Goal: Transaction & Acquisition: Download file/media

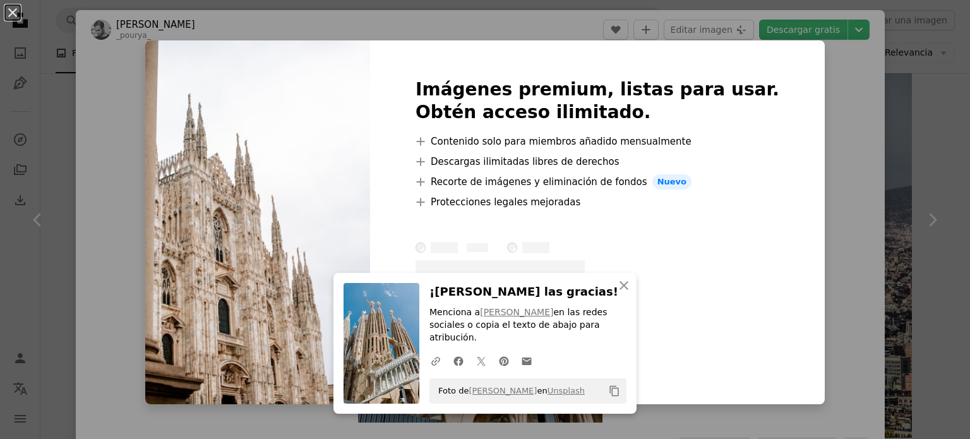
scroll to position [2463, 0]
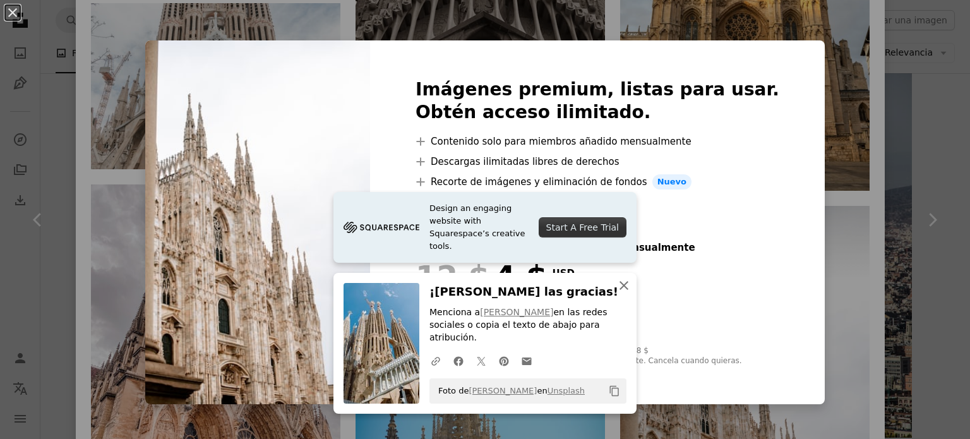
click at [623, 290] on icon "button" at bounding box center [624, 285] width 9 height 9
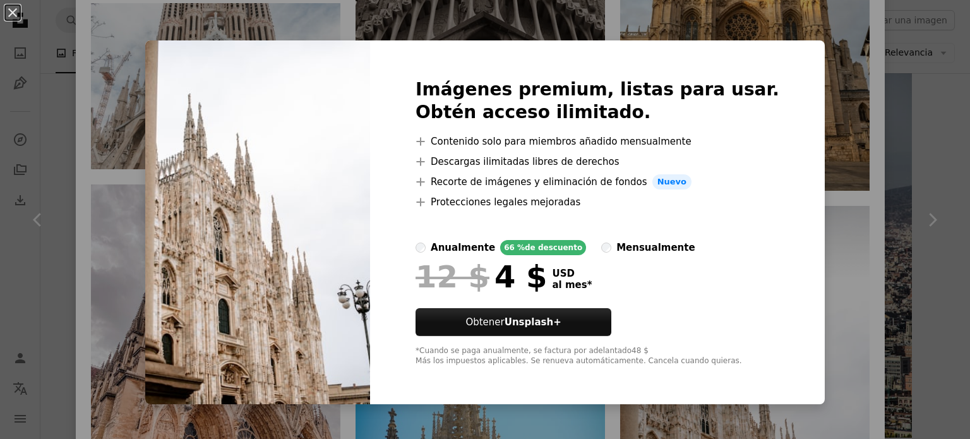
click at [864, 185] on div "An X shape Imágenes premium, listas para usar. Obtén acceso ilimitado. A plus s…" at bounding box center [485, 219] width 970 height 439
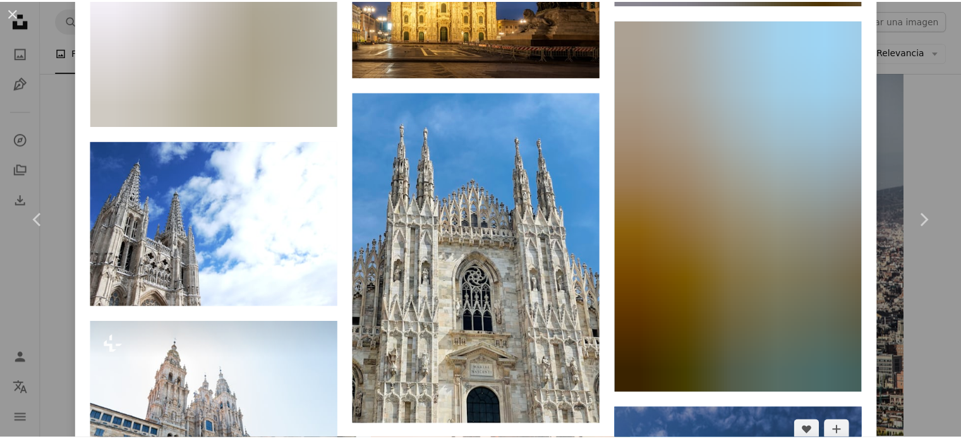
scroll to position [6190, 0]
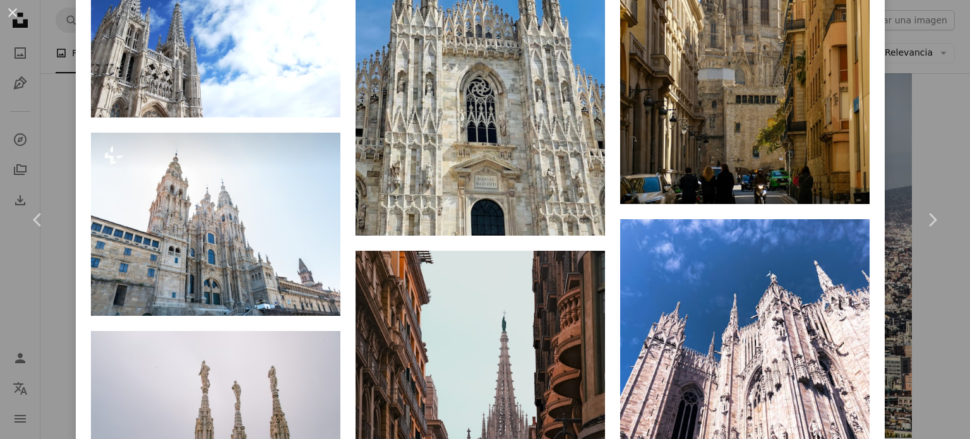
click at [34, 298] on div "An X shape Chevron left Chevron right Pourya Gohari _pourya_ A heart A plus sig…" at bounding box center [485, 219] width 970 height 439
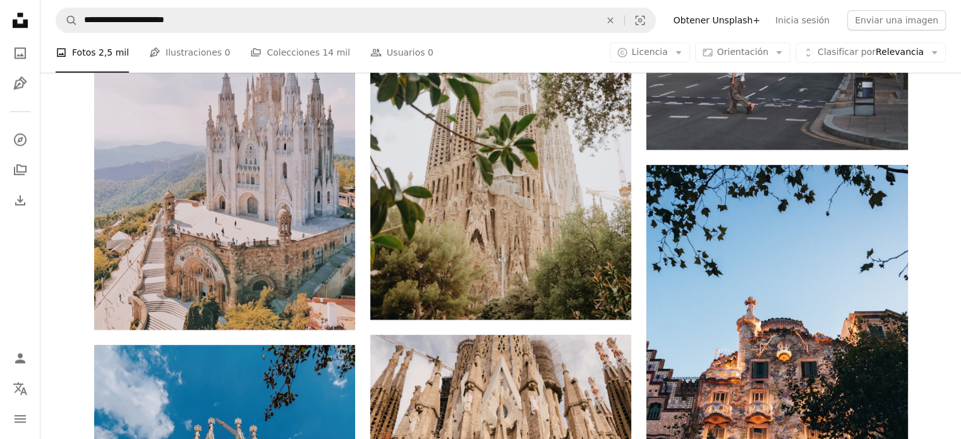
scroll to position [1452, 0]
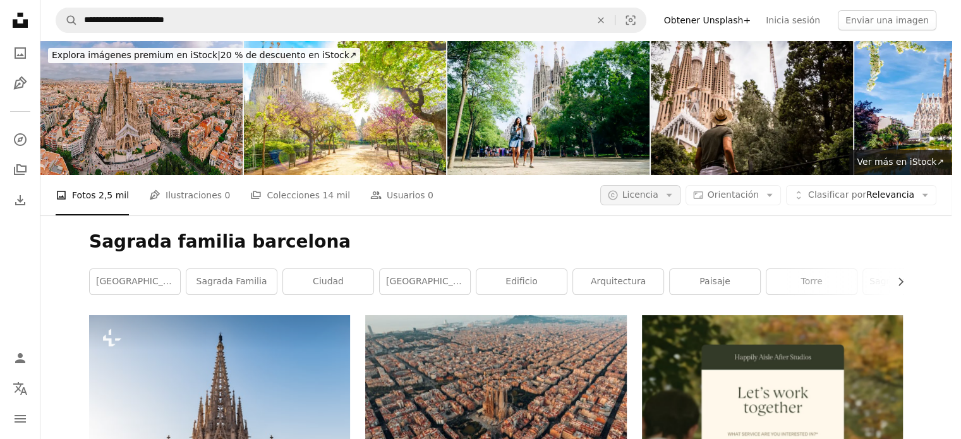
click at [658, 189] on span "Licencia" at bounding box center [640, 194] width 36 height 10
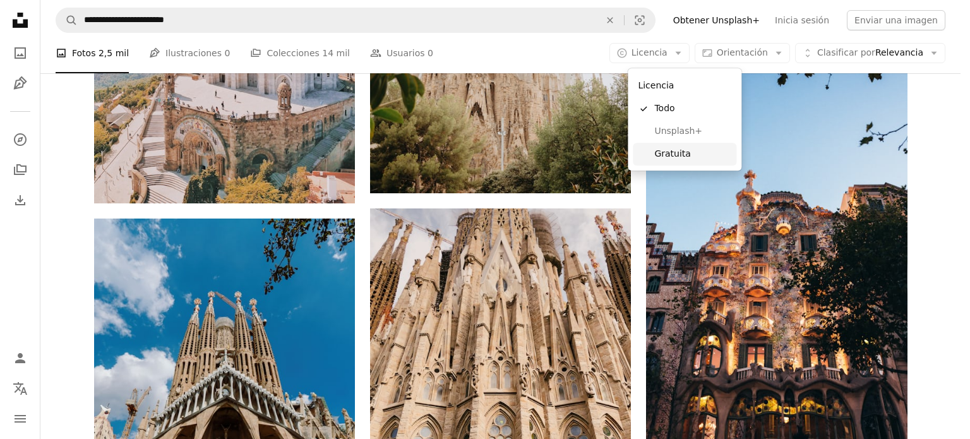
click at [670, 159] on span "Gratuita" at bounding box center [692, 154] width 77 height 13
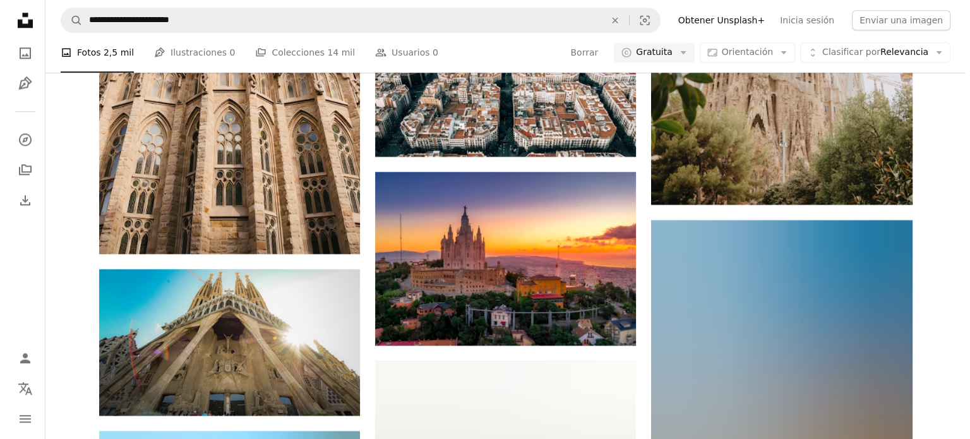
scroll to position [821, 0]
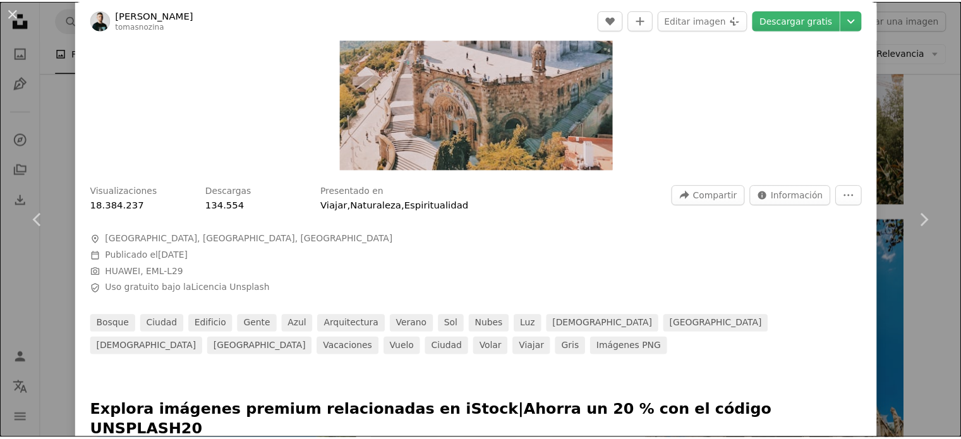
scroll to position [63, 0]
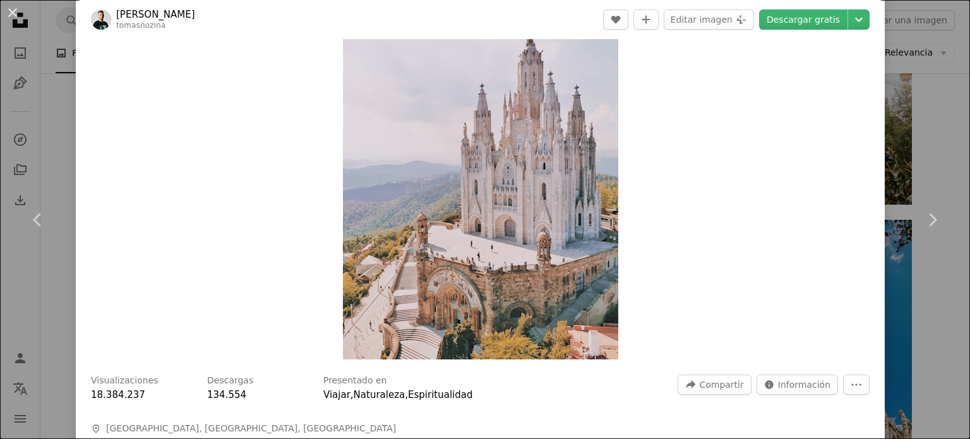
click at [899, 64] on div "An X shape Chevron left Chevron right [PERSON_NAME] tomasnozina A heart A plus …" at bounding box center [485, 219] width 970 height 439
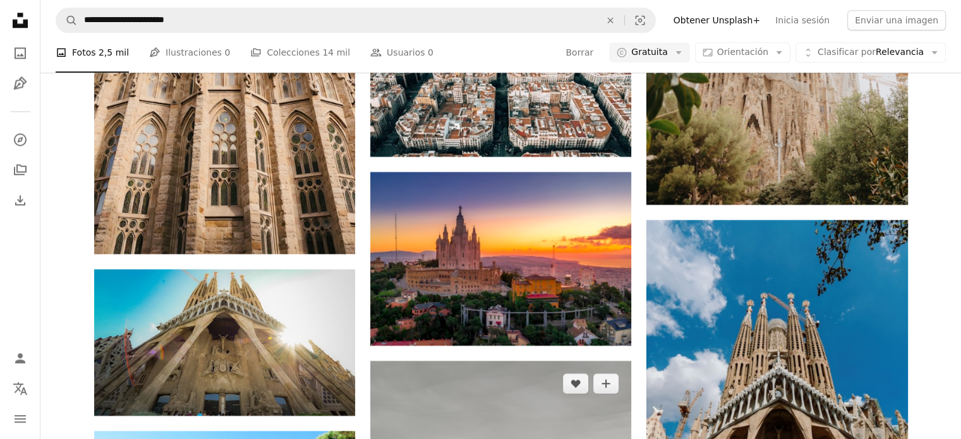
scroll to position [1958, 0]
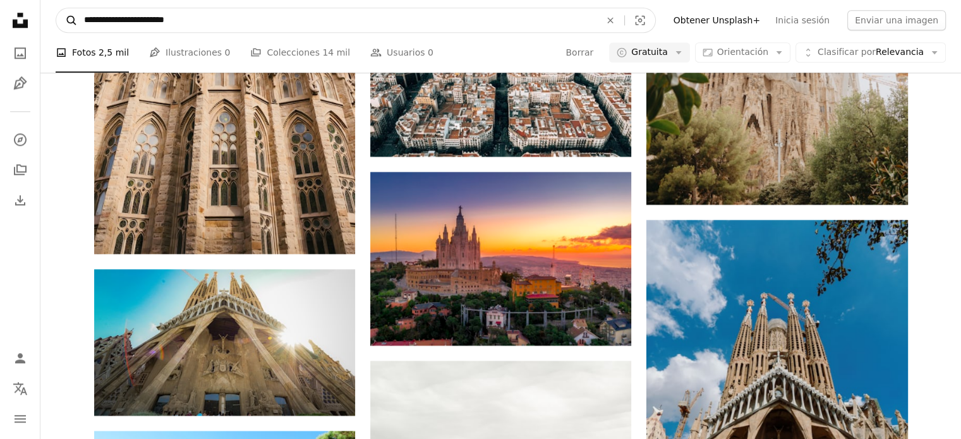
drag, startPoint x: 143, startPoint y: 19, endPoint x: 62, endPoint y: 20, distance: 81.5
click at [63, 19] on form "**********" at bounding box center [356, 20] width 600 height 25
type input "**********"
click at [56, 8] on button "A magnifying glass" at bounding box center [66, 20] width 21 height 24
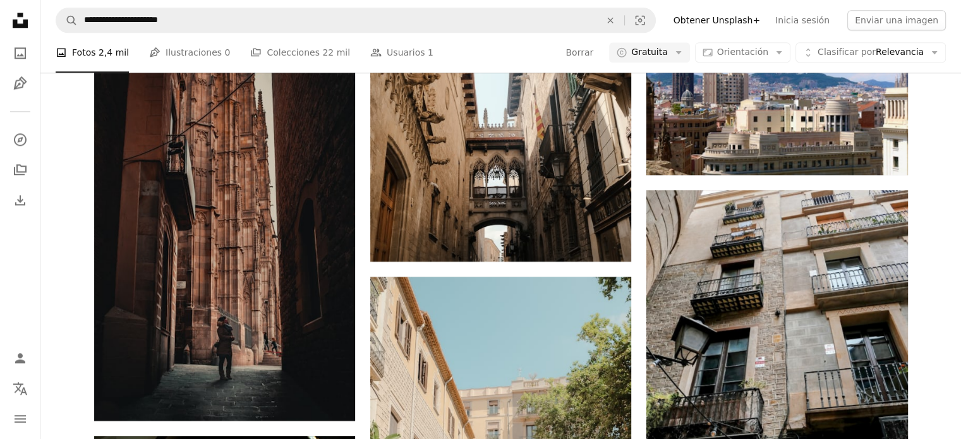
scroll to position [2213, 0]
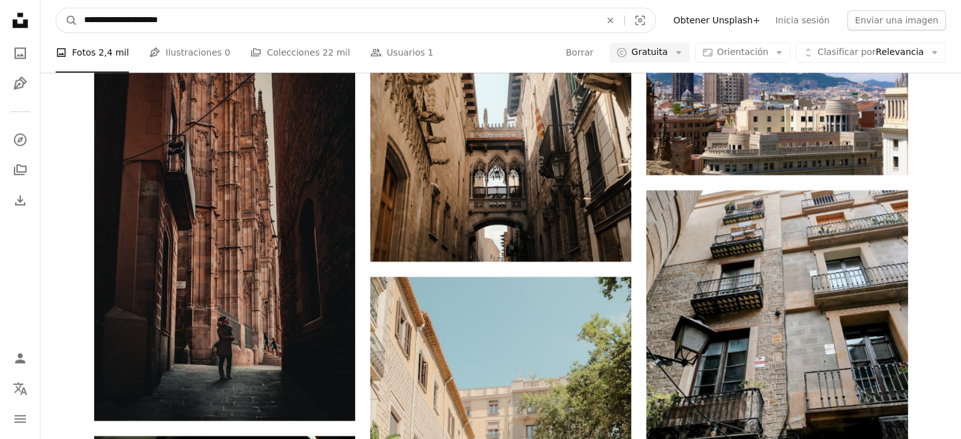
drag, startPoint x: 215, startPoint y: 22, endPoint x: 0, endPoint y: 15, distance: 215.5
paste input "Encuentra imágenes en todo el sitio"
type input "**********"
click at [56, 8] on button "A magnifying glass" at bounding box center [66, 20] width 21 height 24
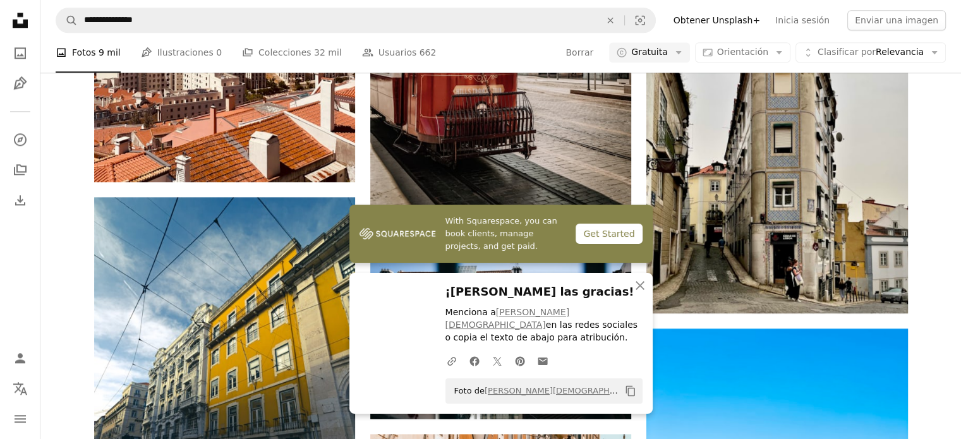
scroll to position [189, 0]
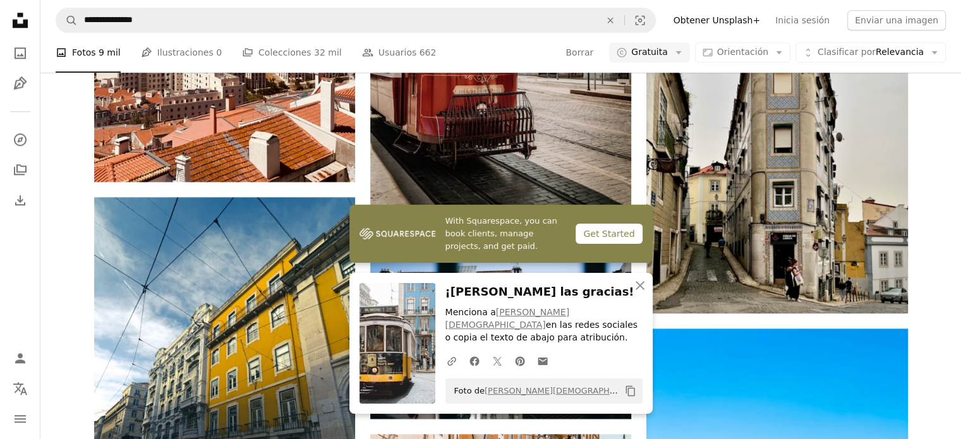
click at [84, 248] on div "A heart A plus sign [PERSON_NAME] Arrow pointing down A heart A plus sign [PERS…" at bounding box center [501, 68] width 844 height 2410
click at [639, 293] on icon "An X shape" at bounding box center [639, 285] width 15 height 15
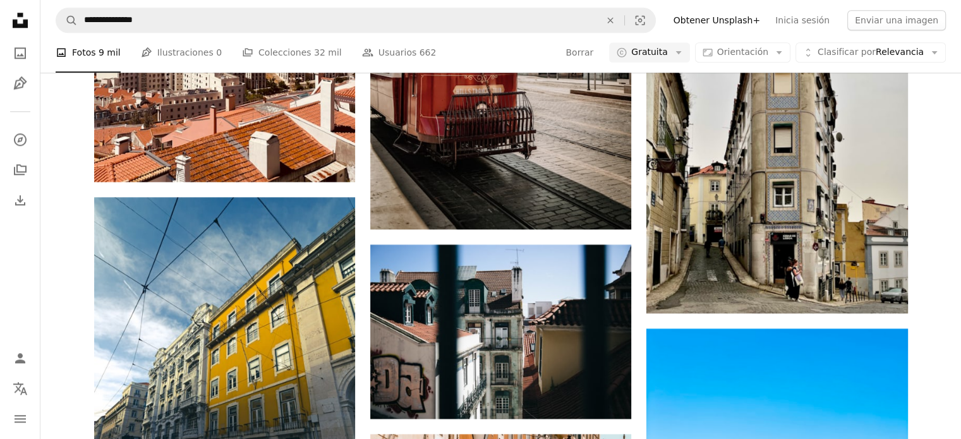
scroll to position [2084, 0]
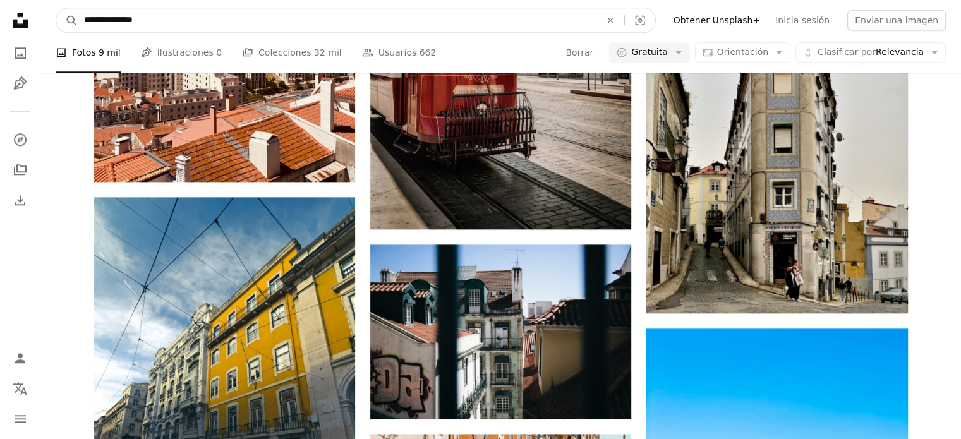
click at [83, 18] on input "**********" at bounding box center [337, 20] width 519 height 24
type input "**********"
click at [56, 8] on button "A magnifying glass" at bounding box center [66, 20] width 21 height 24
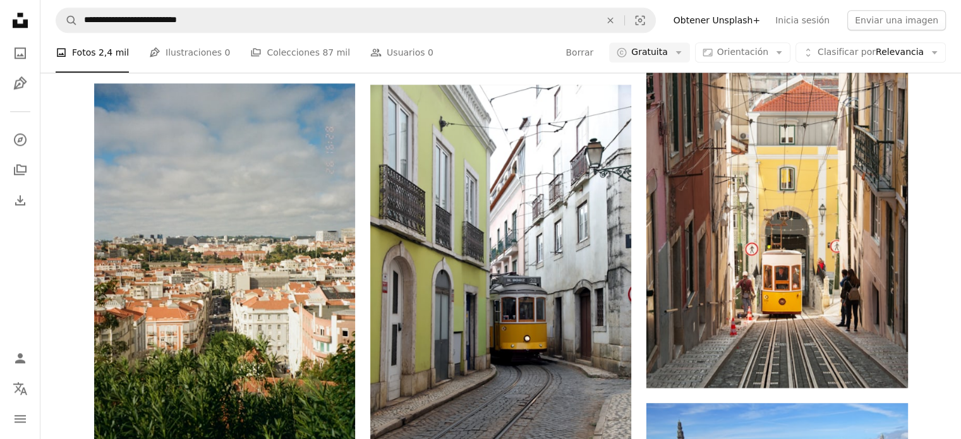
scroll to position [2337, 0]
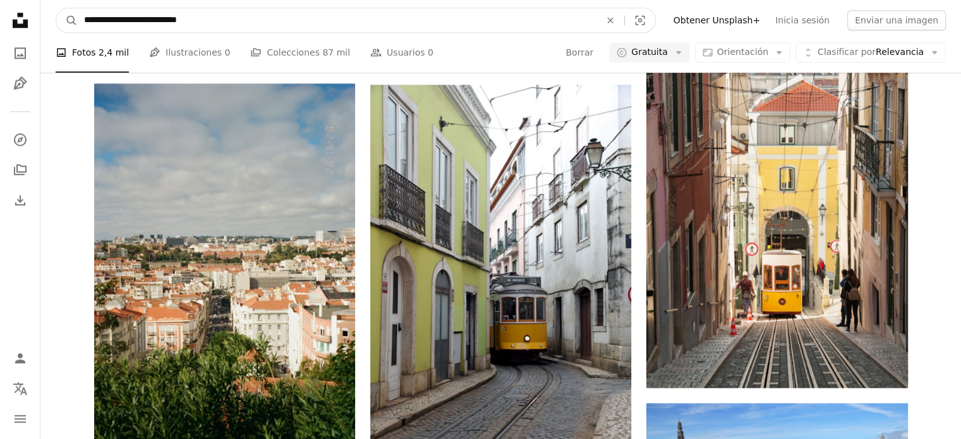
drag, startPoint x: 230, startPoint y: 21, endPoint x: 244, endPoint y: 1, distance: 24.5
click at [231, 20] on input "**********" at bounding box center [337, 20] width 519 height 24
drag, startPoint x: 219, startPoint y: 20, endPoint x: 0, endPoint y: 16, distance: 218.6
click at [0, 16] on div "**********" at bounding box center [480, 416] width 961 height 3737
paste input "Encuentra imágenes en todo el sitio"
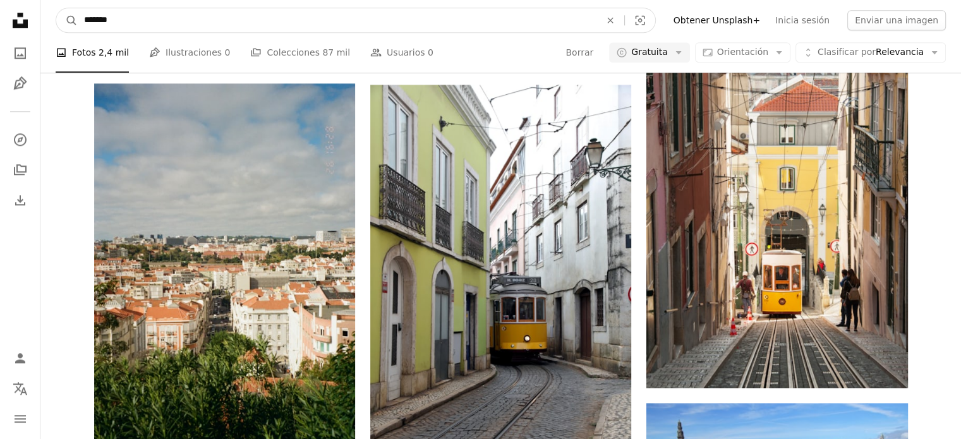
drag, startPoint x: 124, startPoint y: 25, endPoint x: 54, endPoint y: 25, distance: 70.7
click at [54, 25] on nav "A magnifying glass ******* An X shape Visual search Filters Obtener Unsplash+ I…" at bounding box center [500, 20] width 920 height 40
type input "**********"
click button "A magnifying glass" at bounding box center [66, 20] width 21 height 24
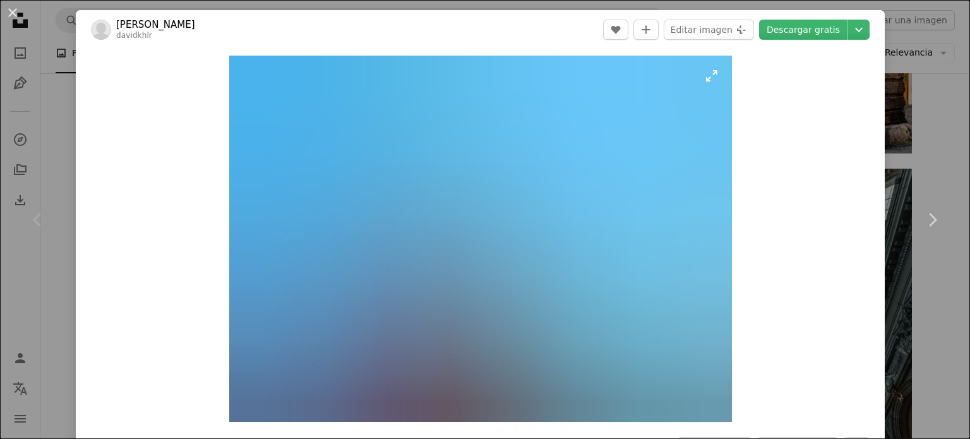
scroll to position [63, 0]
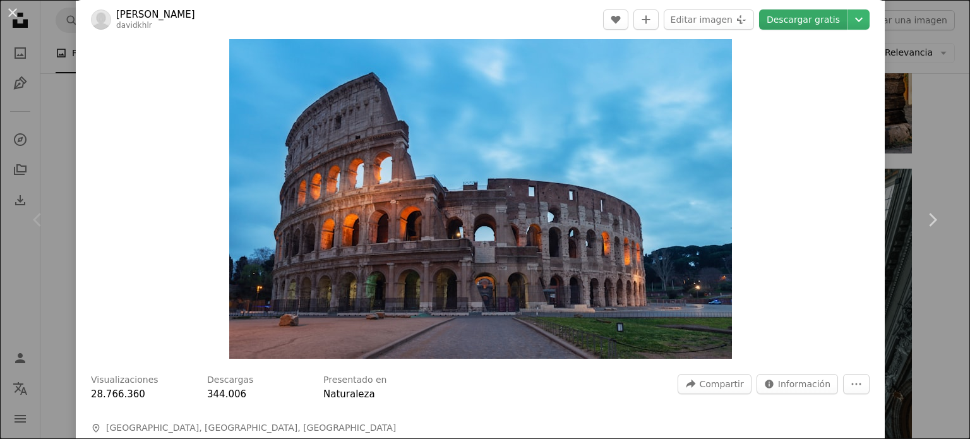
click at [807, 20] on link "Descargar gratis" at bounding box center [803, 19] width 88 height 20
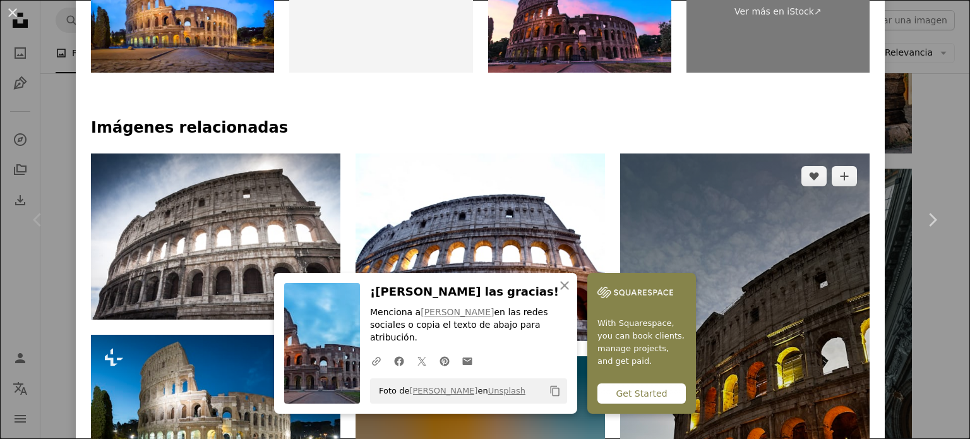
scroll to position [884, 0]
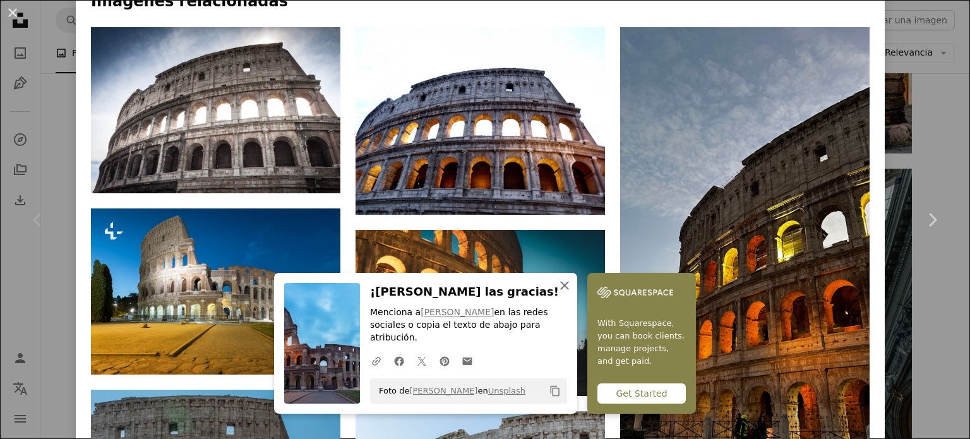
click at [572, 293] on icon "An X shape" at bounding box center [564, 285] width 15 height 15
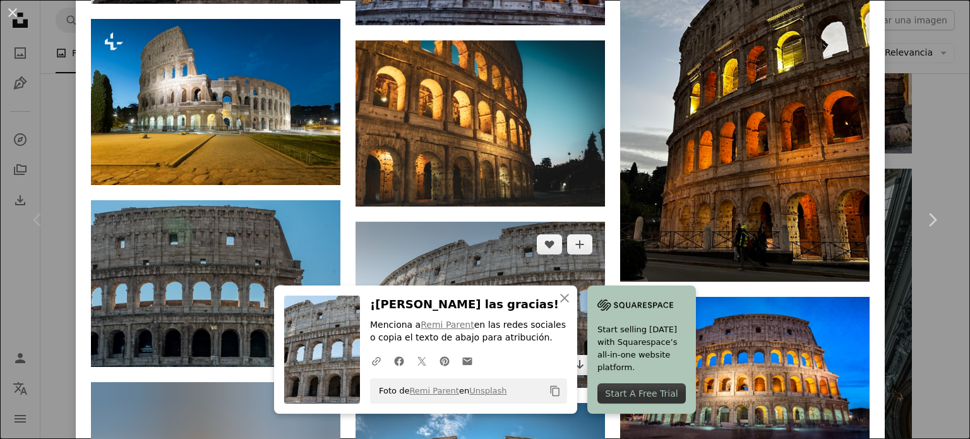
scroll to position [1263, 0]
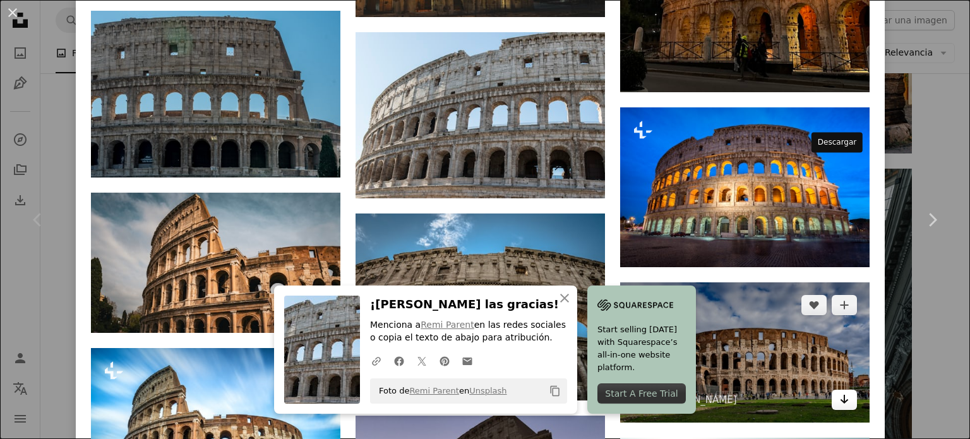
click at [841, 390] on link "Arrow pointing down" at bounding box center [844, 400] width 25 height 20
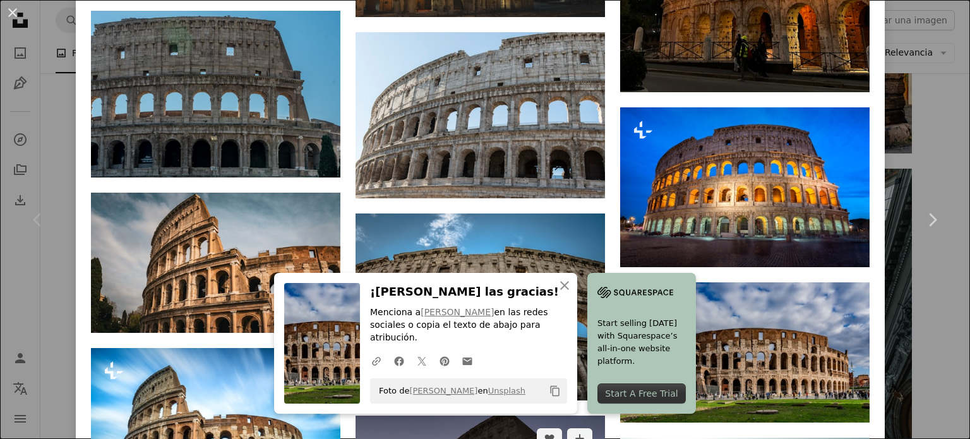
scroll to position [1453, 0]
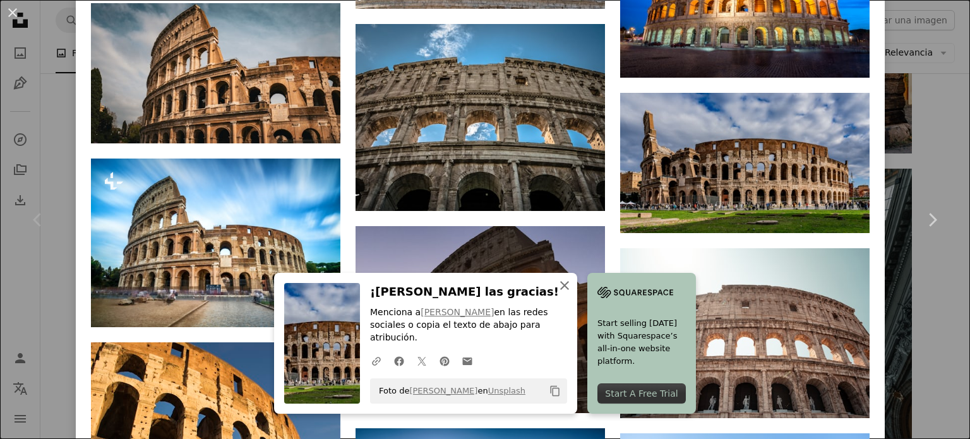
click at [569, 290] on icon "button" at bounding box center [564, 285] width 9 height 9
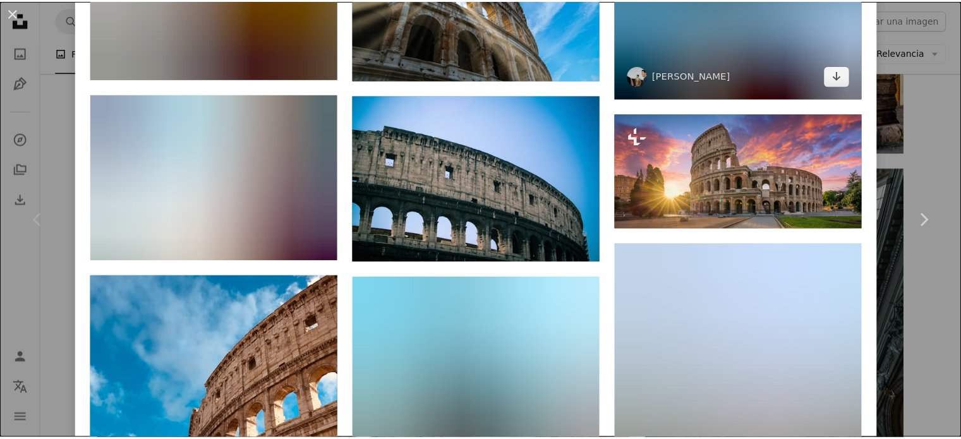
scroll to position [4295, 0]
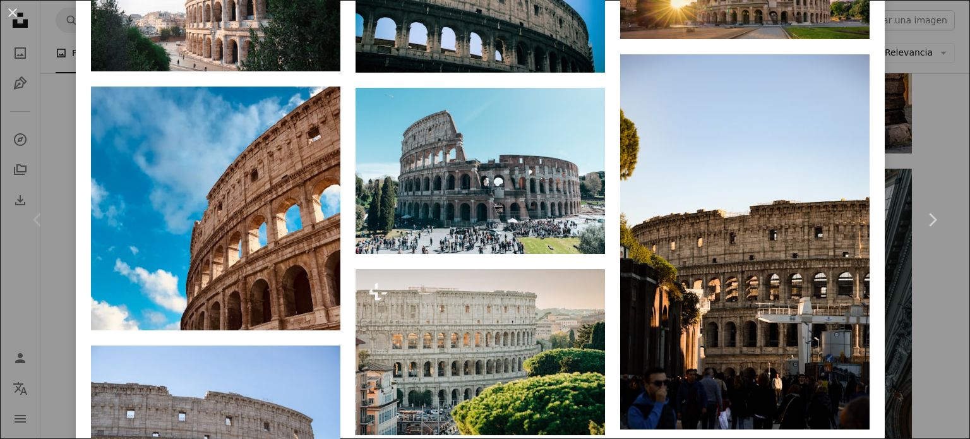
click at [62, 125] on div "An X shape Chevron left Chevron right [PERSON_NAME] davidkhlr A heart A plus si…" at bounding box center [485, 219] width 970 height 439
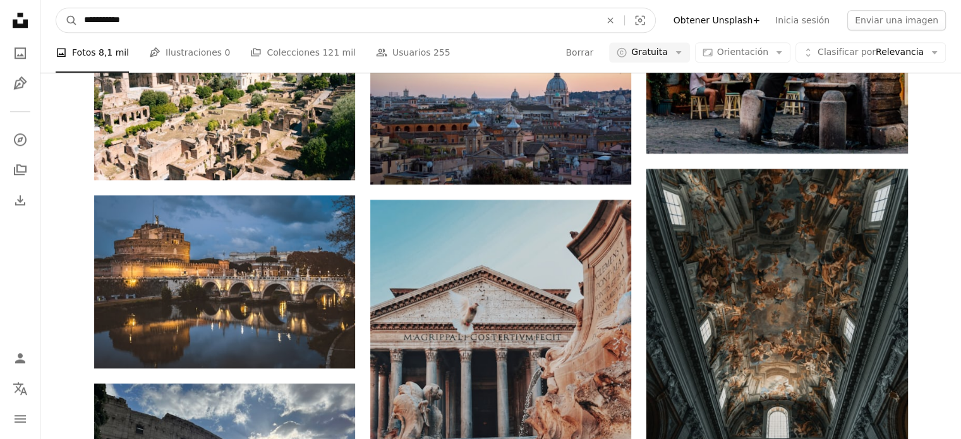
drag, startPoint x: 141, startPoint y: 31, endPoint x: 118, endPoint y: 23, distance: 24.2
click at [118, 23] on input "**********" at bounding box center [337, 20] width 519 height 24
drag, startPoint x: 101, startPoint y: 23, endPoint x: 86, endPoint y: 21, distance: 15.4
click at [86, 21] on input "**********" at bounding box center [337, 20] width 519 height 24
drag, startPoint x: 102, startPoint y: 20, endPoint x: 74, endPoint y: 23, distance: 28.0
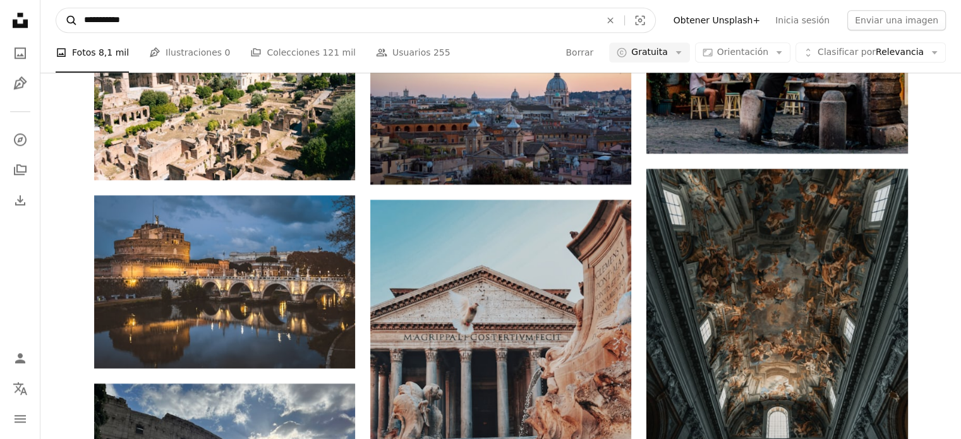
click at [74, 23] on form "**********" at bounding box center [356, 20] width 600 height 25
type input "**********"
click button "A magnifying glass" at bounding box center [66, 20] width 21 height 24
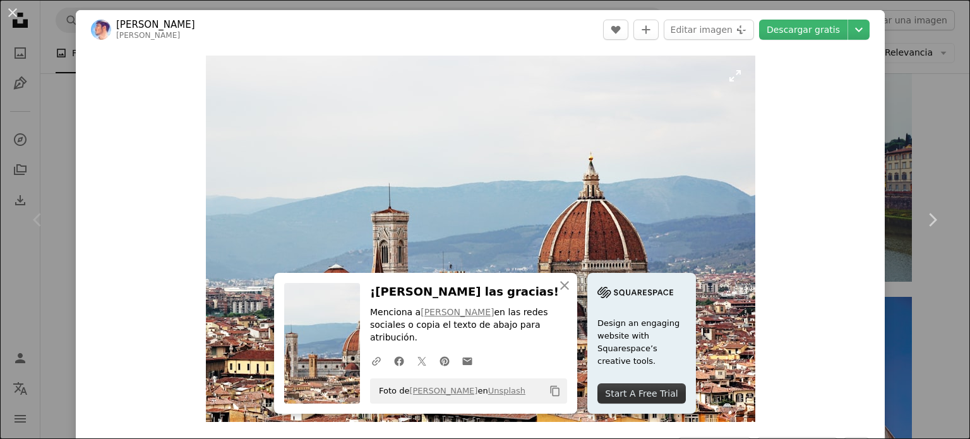
scroll to position [126, 0]
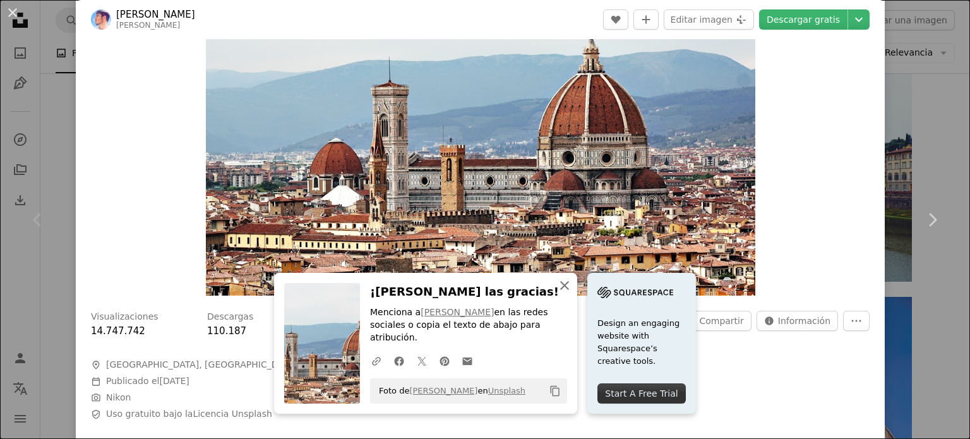
click at [572, 293] on icon "An X shape" at bounding box center [564, 285] width 15 height 15
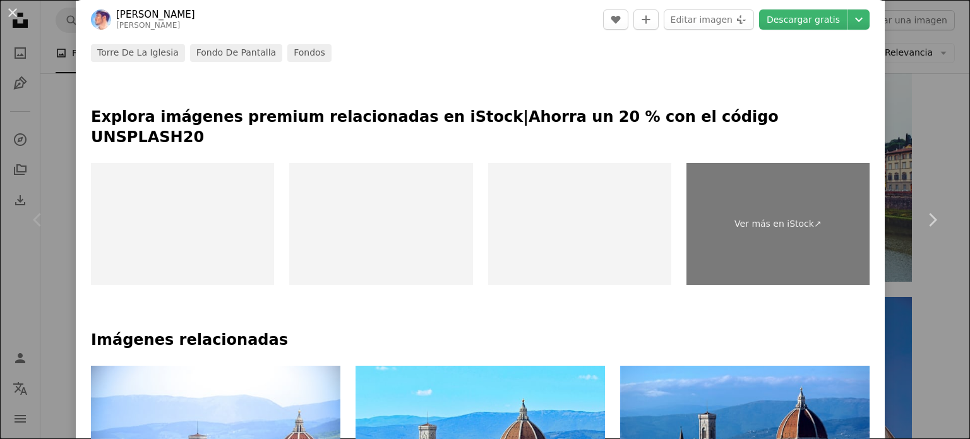
scroll to position [758, 0]
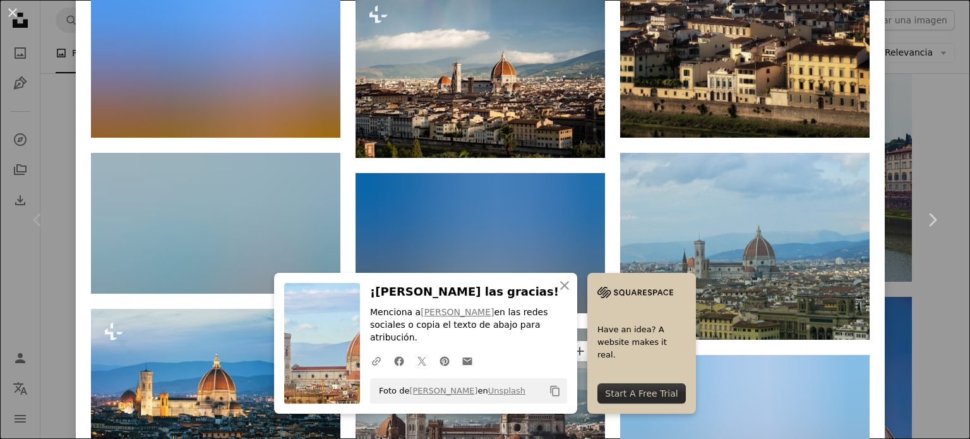
scroll to position [1390, 0]
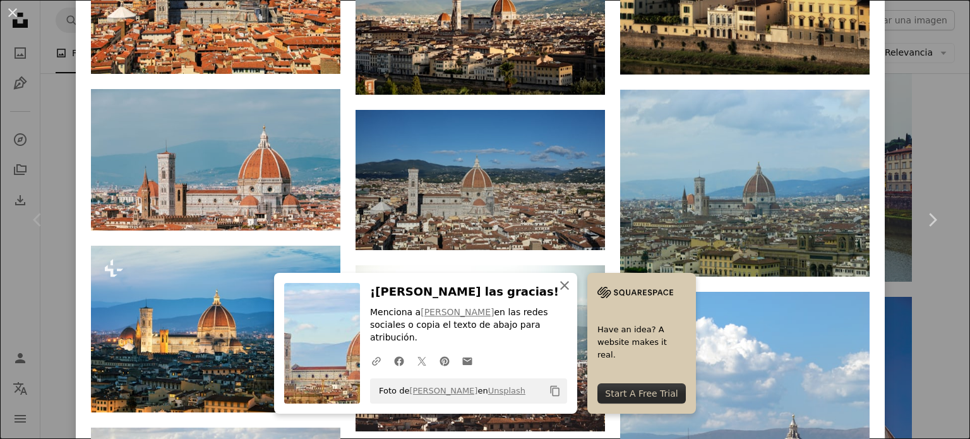
click at [569, 290] on icon "button" at bounding box center [564, 285] width 9 height 9
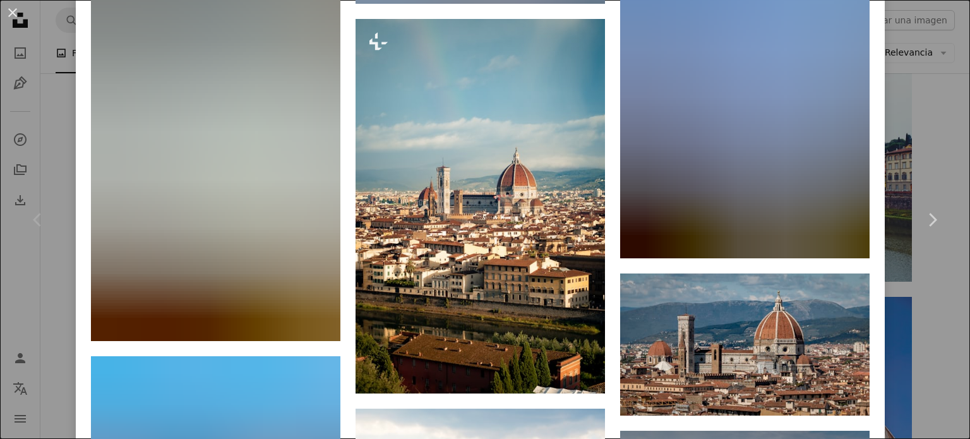
scroll to position [2779, 0]
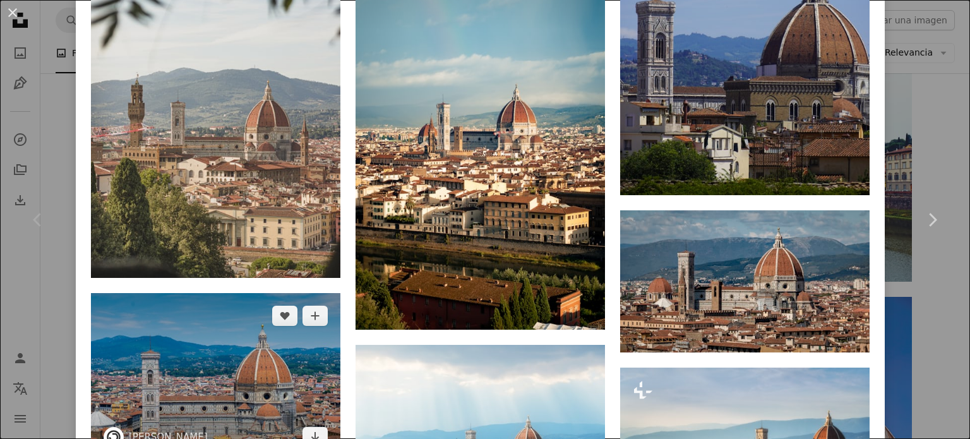
click at [226, 293] on img at bounding box center [215, 376] width 249 height 166
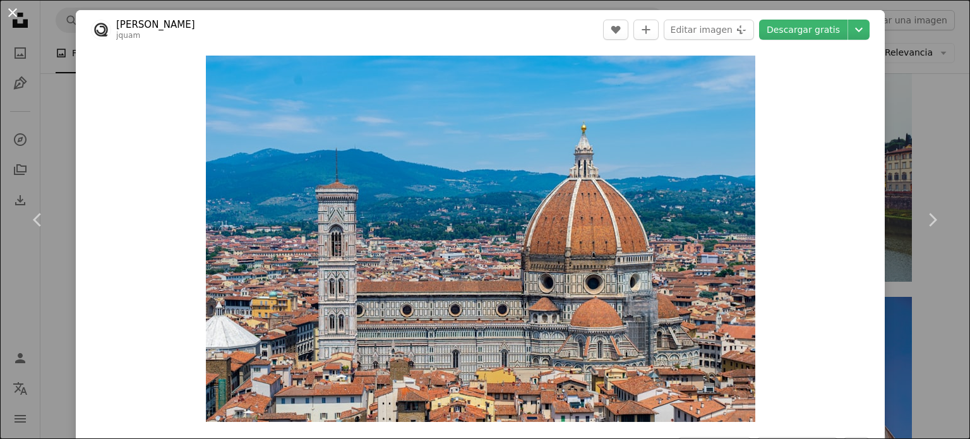
click at [16, 20] on button "An X shape" at bounding box center [12, 12] width 15 height 15
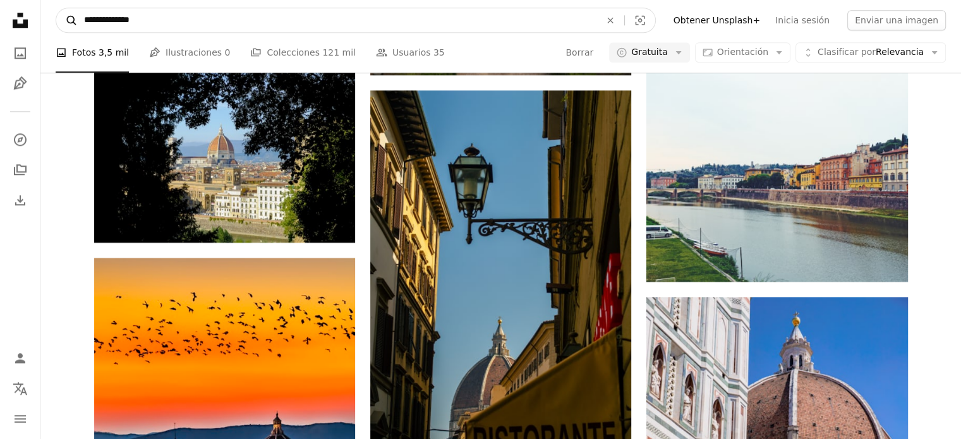
drag, startPoint x: 111, startPoint y: 18, endPoint x: 58, endPoint y: 16, distance: 52.5
click at [58, 16] on form "**********" at bounding box center [356, 20] width 600 height 25
type input "**********"
click at [56, 8] on button "A magnifying glass" at bounding box center [66, 20] width 21 height 24
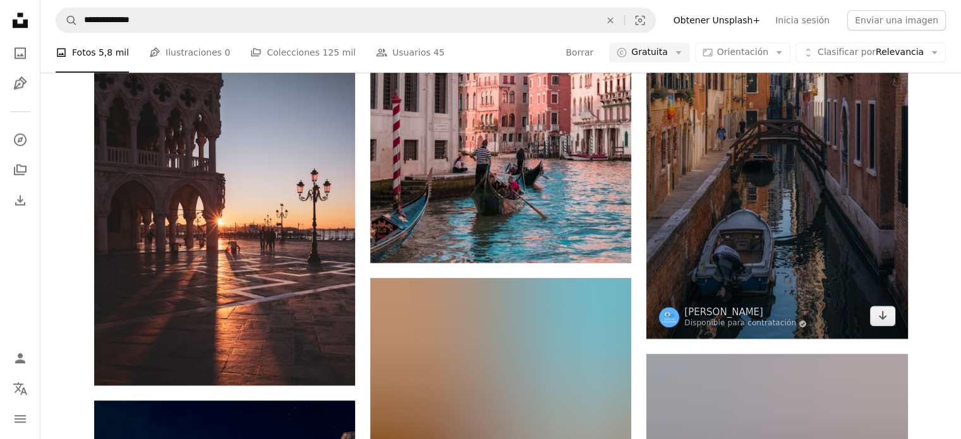
scroll to position [568, 0]
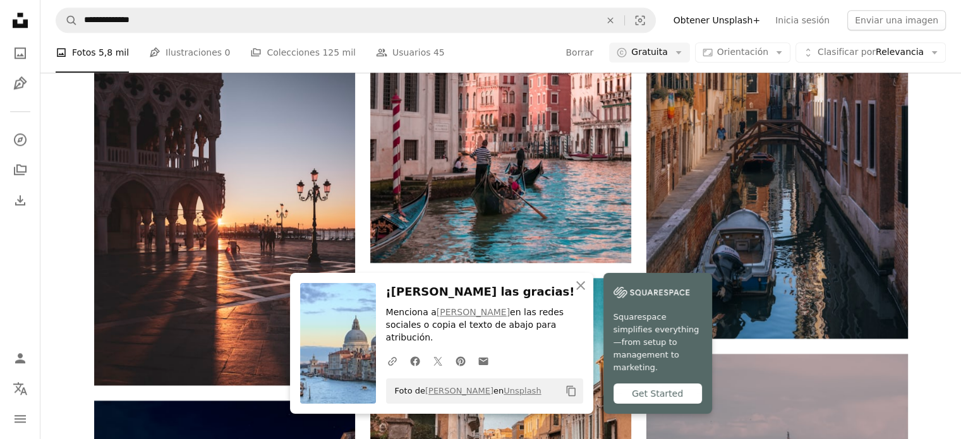
scroll to position [695, 0]
click at [588, 293] on icon "An X shape" at bounding box center [580, 285] width 15 height 15
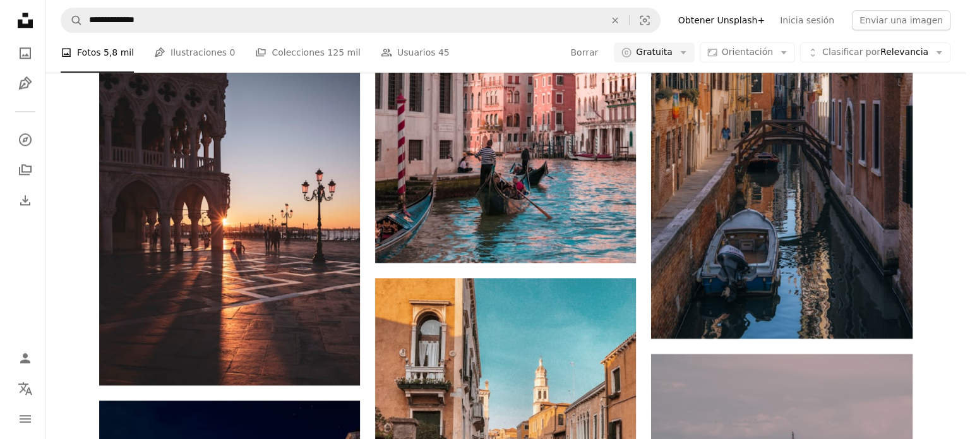
scroll to position [1895, 0]
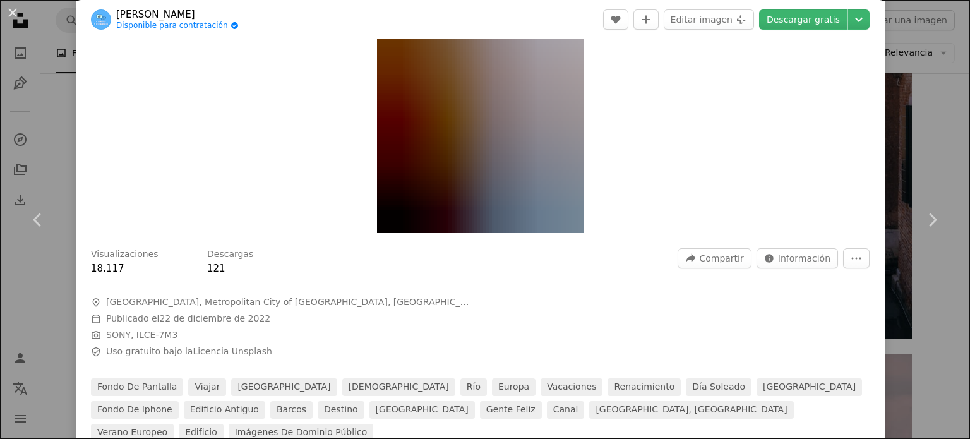
scroll to position [126, 0]
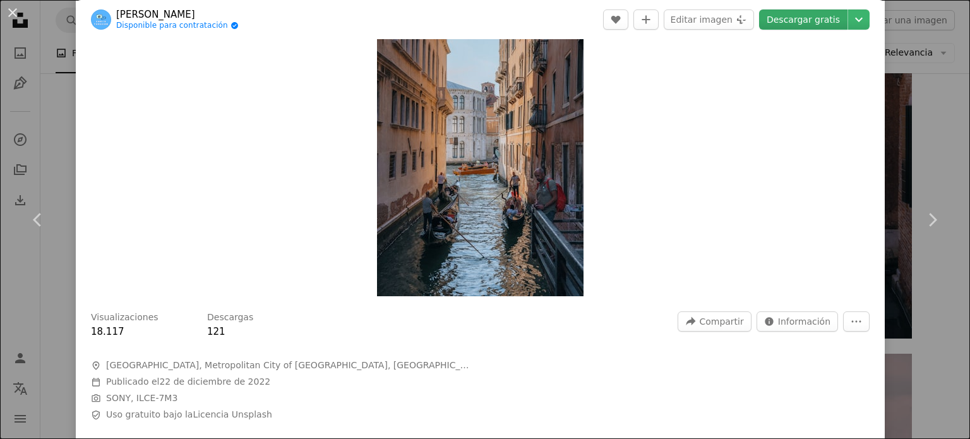
click at [793, 20] on link "Descargar gratis" at bounding box center [803, 19] width 88 height 20
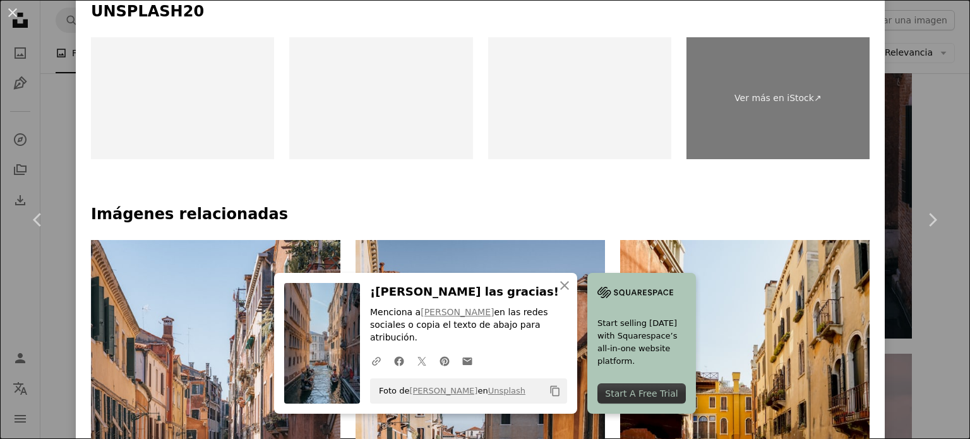
scroll to position [758, 0]
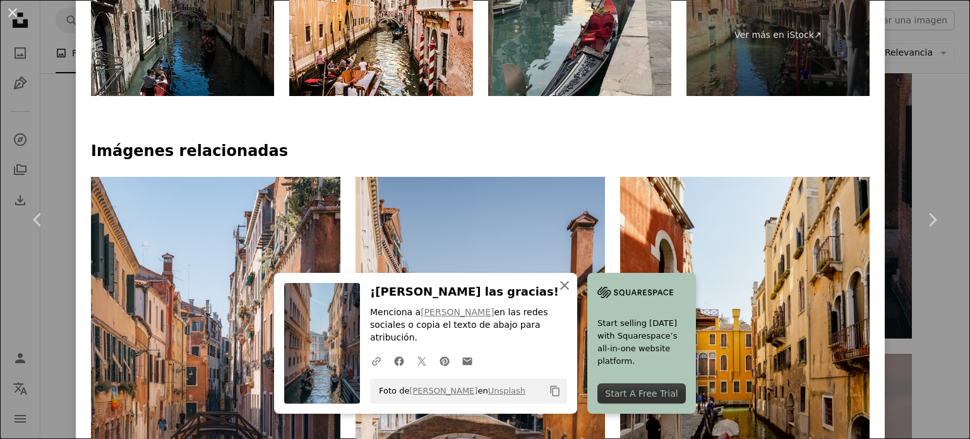
click at [569, 290] on icon "button" at bounding box center [564, 285] width 9 height 9
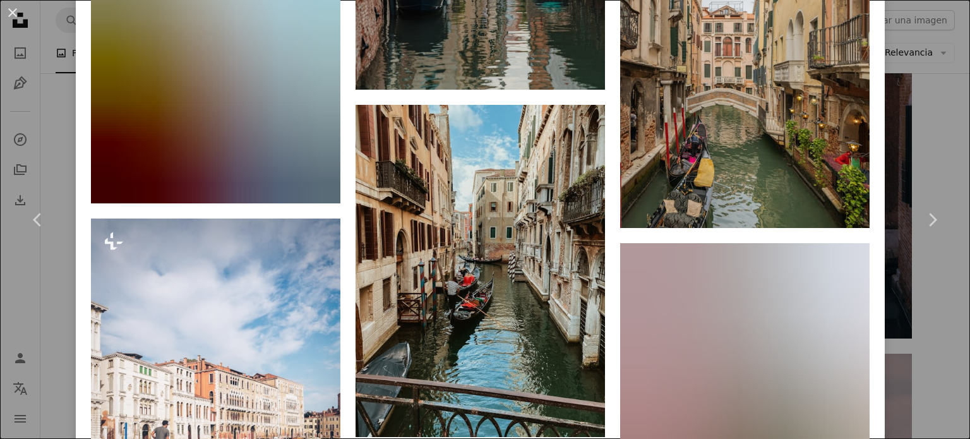
scroll to position [4295, 0]
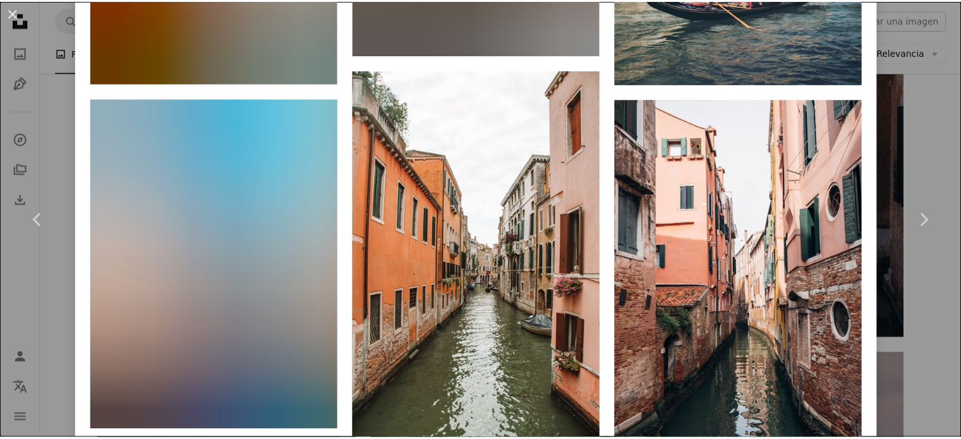
scroll to position [4106, 0]
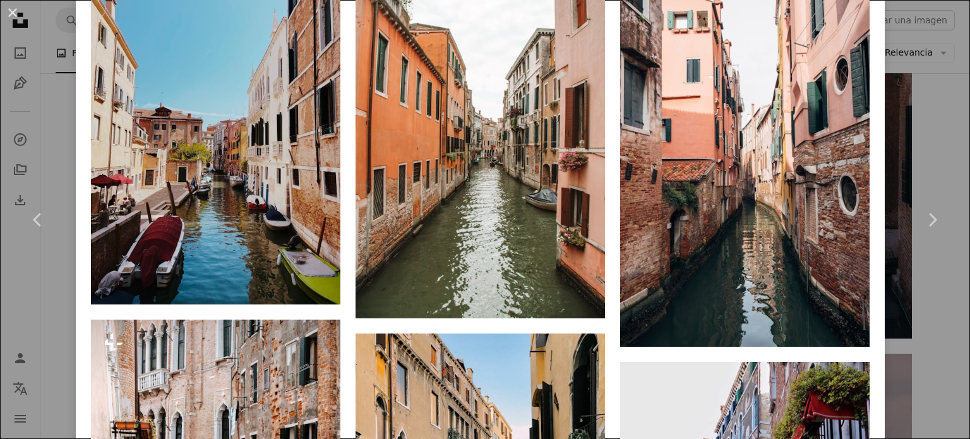
drag, startPoint x: 32, startPoint y: 140, endPoint x: 35, endPoint y: 134, distance: 7.1
click at [32, 140] on div "An X shape Chevron left Chevron right [PERSON_NAME] Disponible para contratació…" at bounding box center [485, 219] width 970 height 439
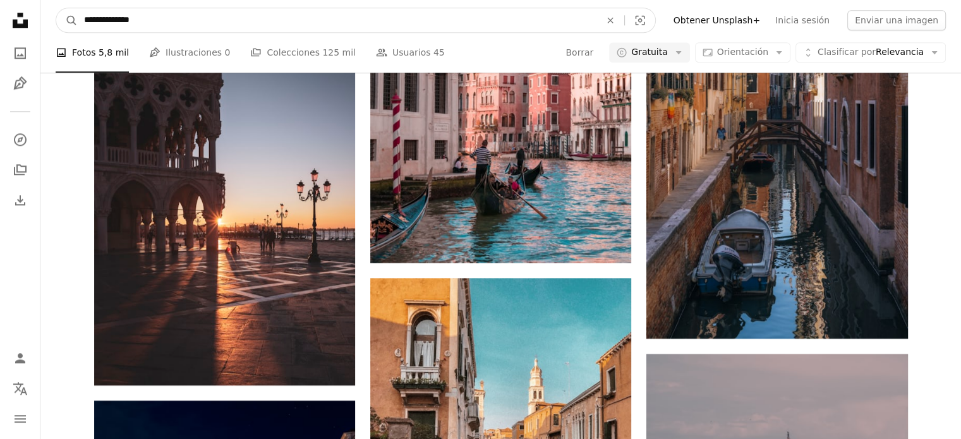
drag, startPoint x: 61, startPoint y: 26, endPoint x: 41, endPoint y: 24, distance: 19.7
click at [41, 24] on nav "**********" at bounding box center [500, 20] width 920 height 40
type input "**********"
click at [56, 8] on button "A magnifying glass" at bounding box center [66, 20] width 21 height 24
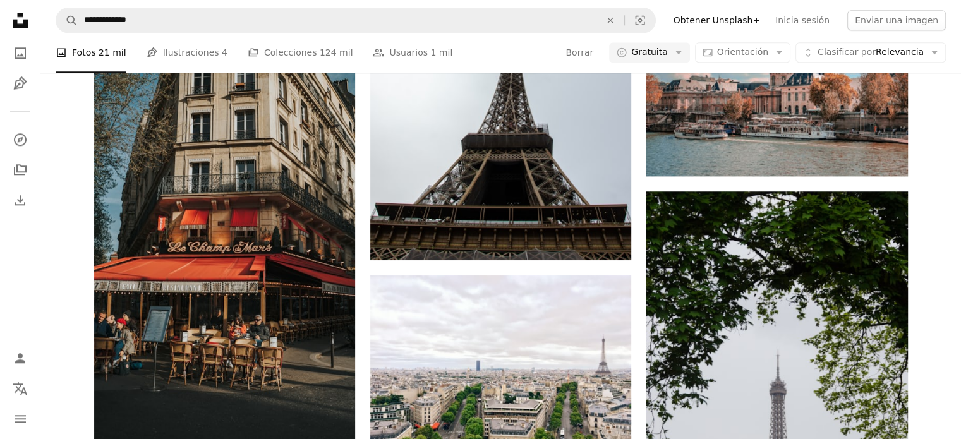
scroll to position [1895, 0]
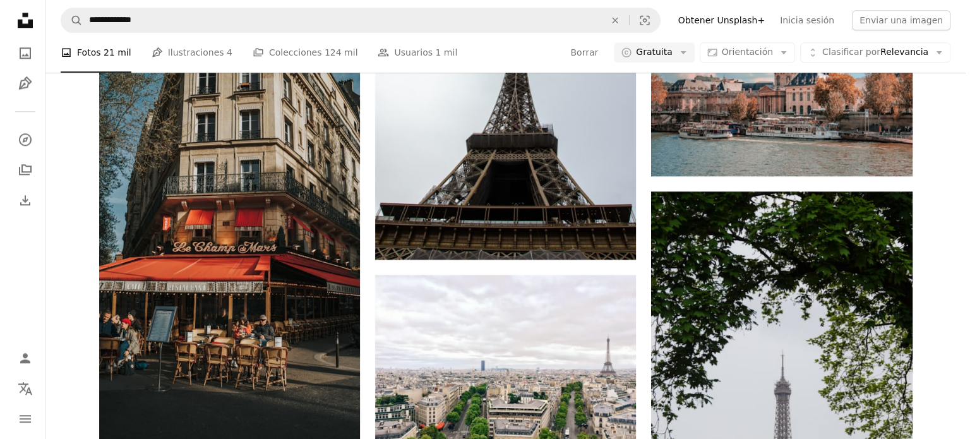
scroll to position [2274, 0]
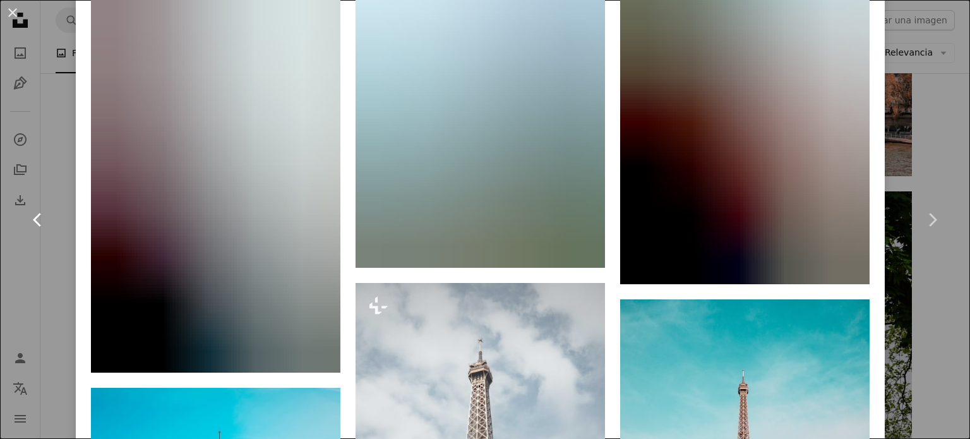
scroll to position [2779, 0]
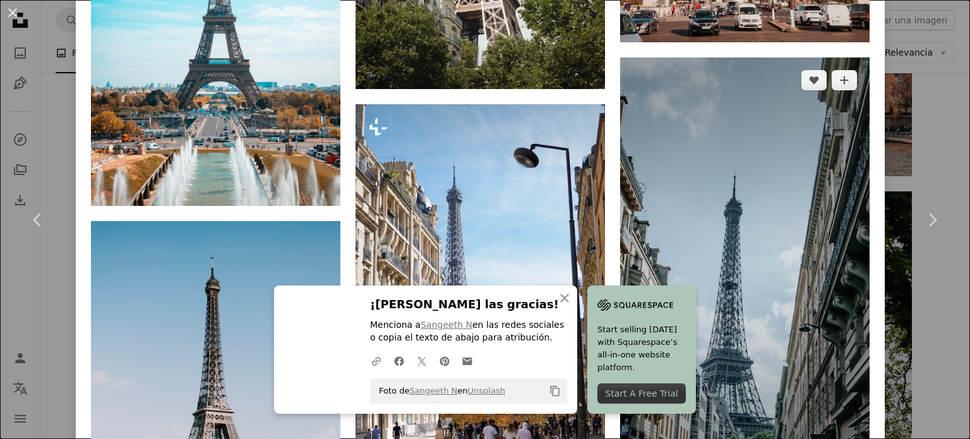
scroll to position [3411, 0]
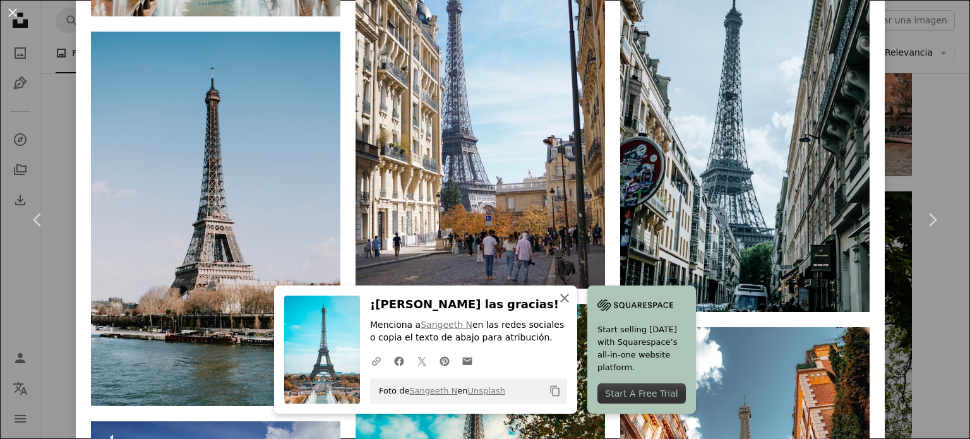
click at [572, 303] on icon "An X shape" at bounding box center [564, 298] width 15 height 15
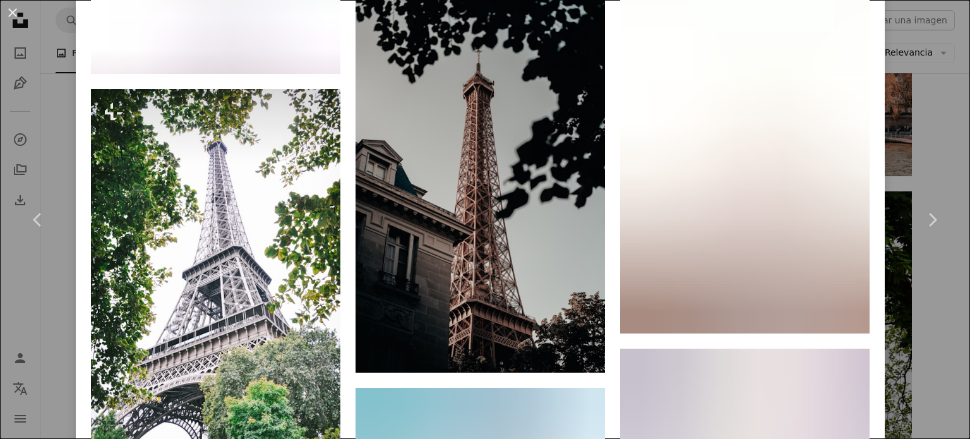
scroll to position [4232, 0]
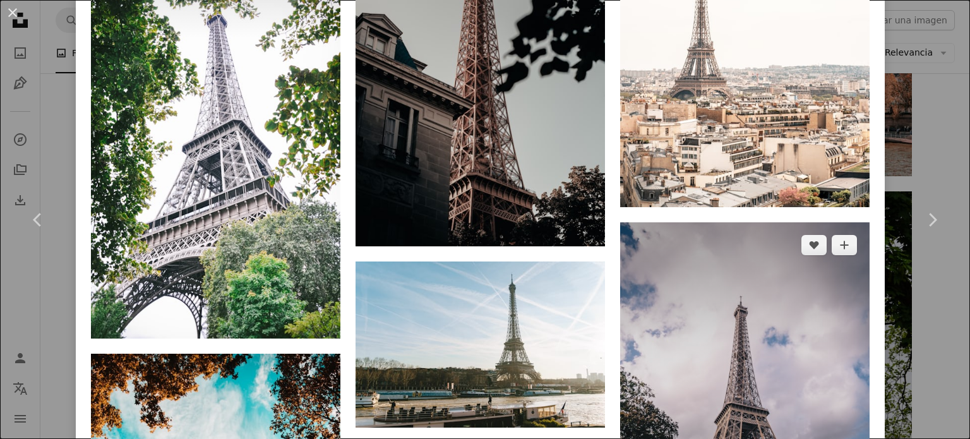
click at [755, 222] on img at bounding box center [744, 378] width 249 height 312
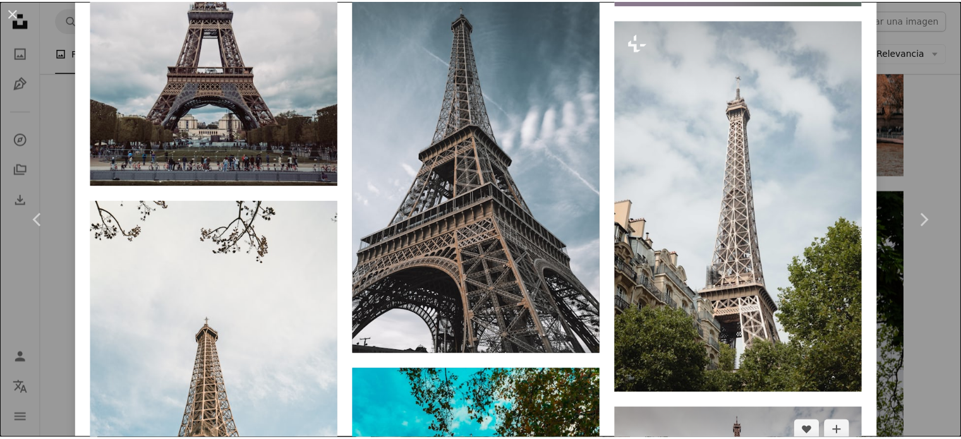
scroll to position [2148, 0]
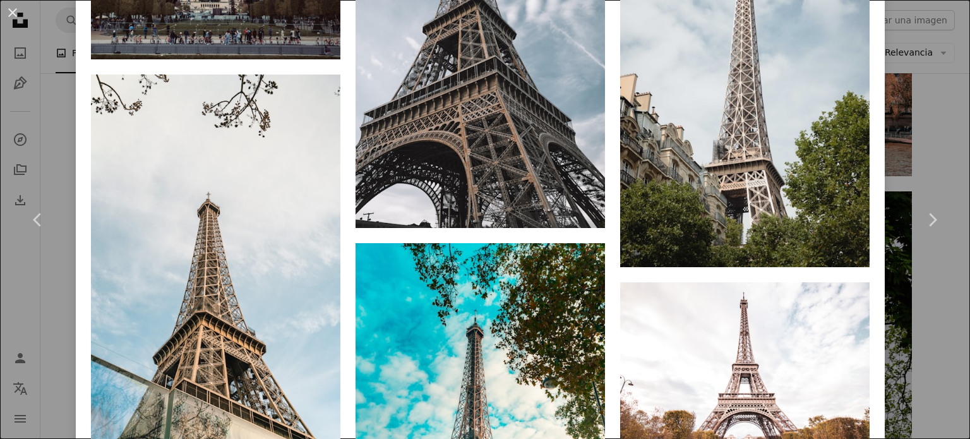
click at [37, 133] on div "An X shape Chevron left Chevron right [PERSON_NAME] Disponible para contratació…" at bounding box center [485, 219] width 970 height 439
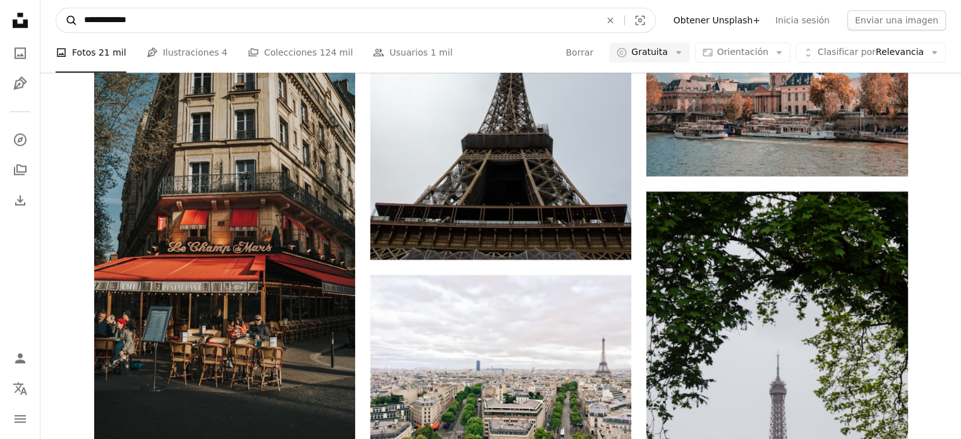
drag, startPoint x: 145, startPoint y: 20, endPoint x: 66, endPoint y: 21, distance: 79.0
click at [66, 21] on form "**********" at bounding box center [356, 20] width 600 height 25
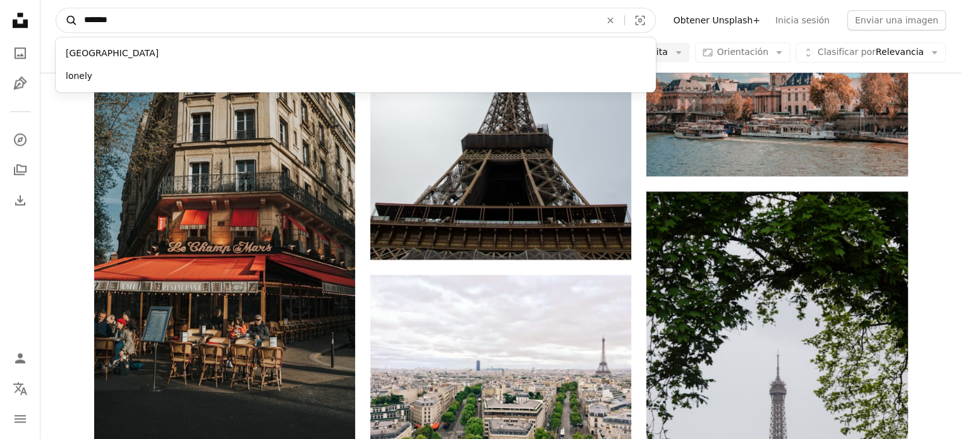
type input "*******"
click at [56, 8] on button "A magnifying glass" at bounding box center [66, 20] width 21 height 24
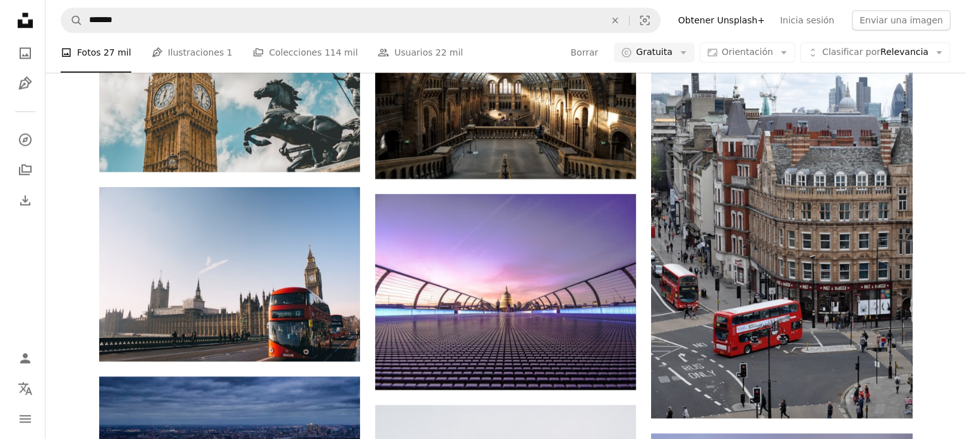
scroll to position [379, 0]
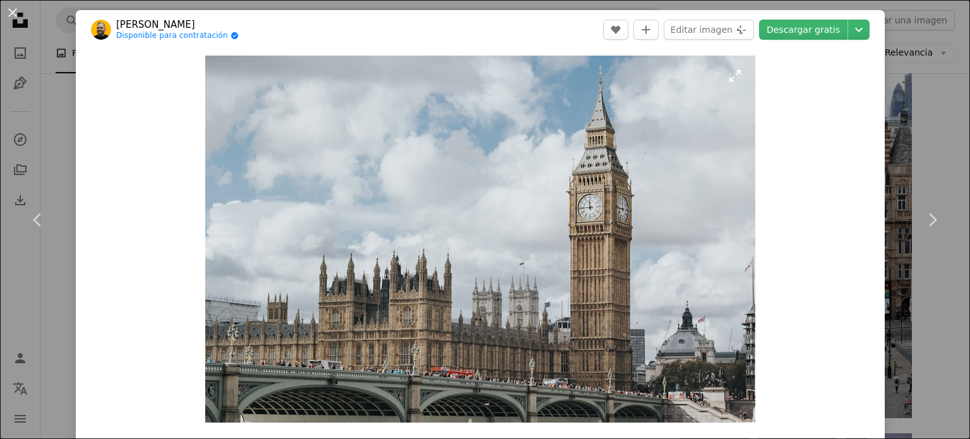
click at [627, 283] on img "Ampliar en esta imagen" at bounding box center [480, 239] width 550 height 367
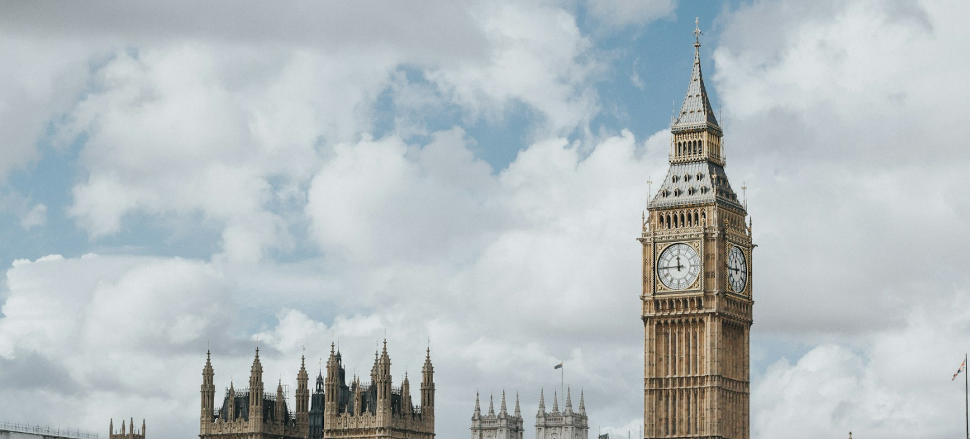
scroll to position [98, 0]
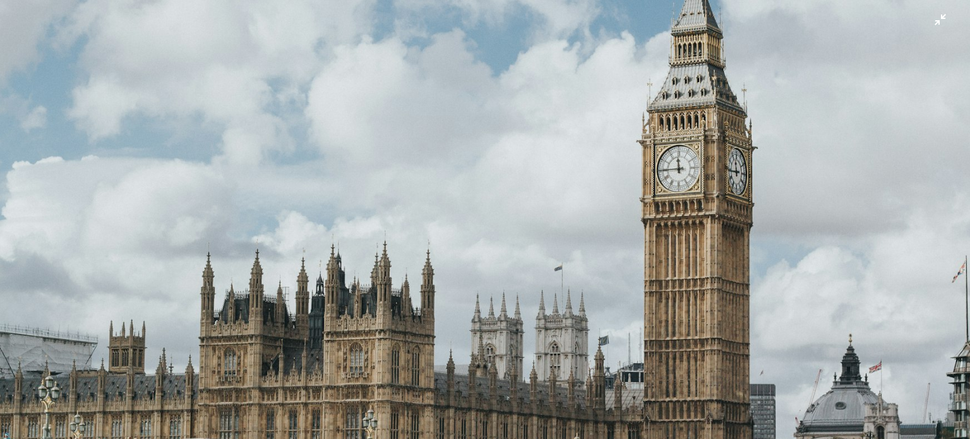
click at [627, 283] on img "Reducir el zoom en esta imagen" at bounding box center [484, 224] width 971 height 647
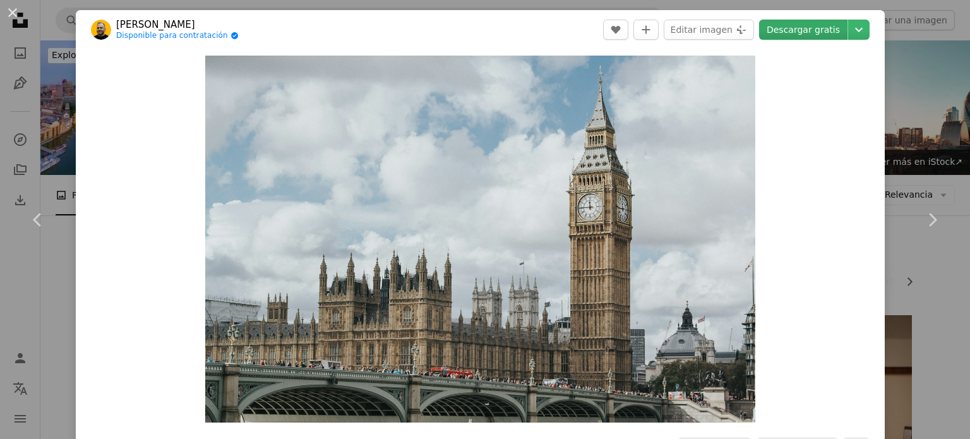
click at [798, 37] on link "Descargar gratis" at bounding box center [803, 30] width 88 height 20
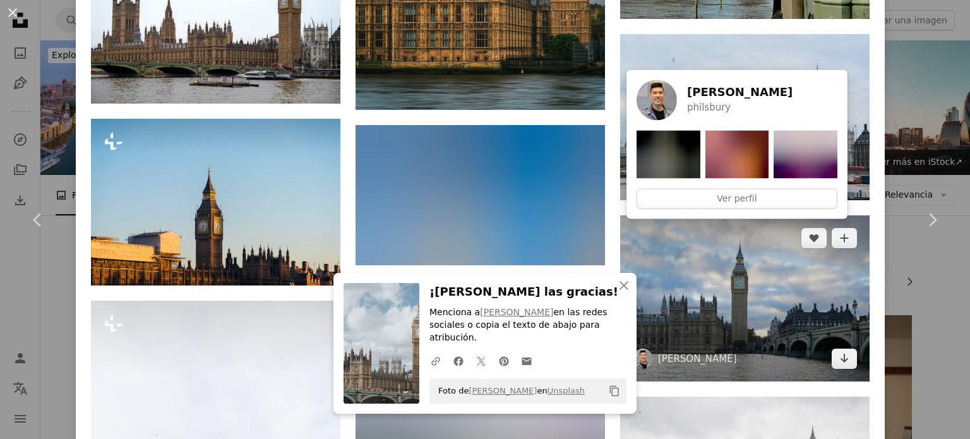
scroll to position [2084, 0]
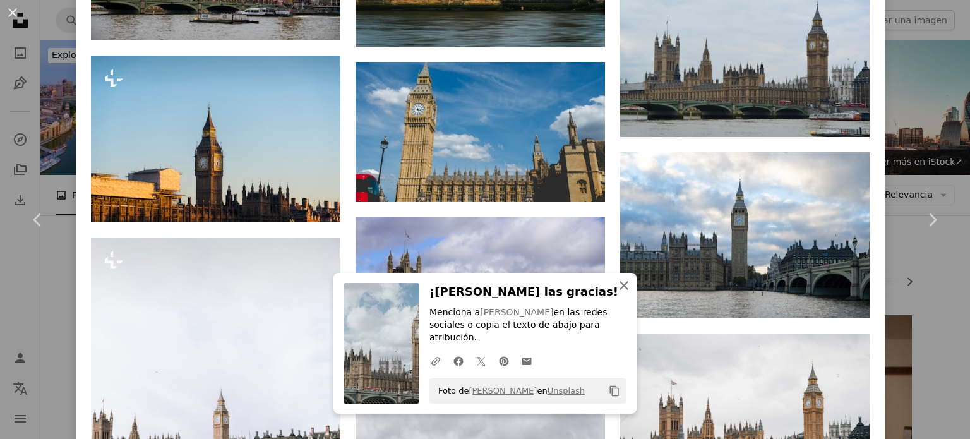
click at [621, 293] on icon "An X shape" at bounding box center [623, 285] width 15 height 15
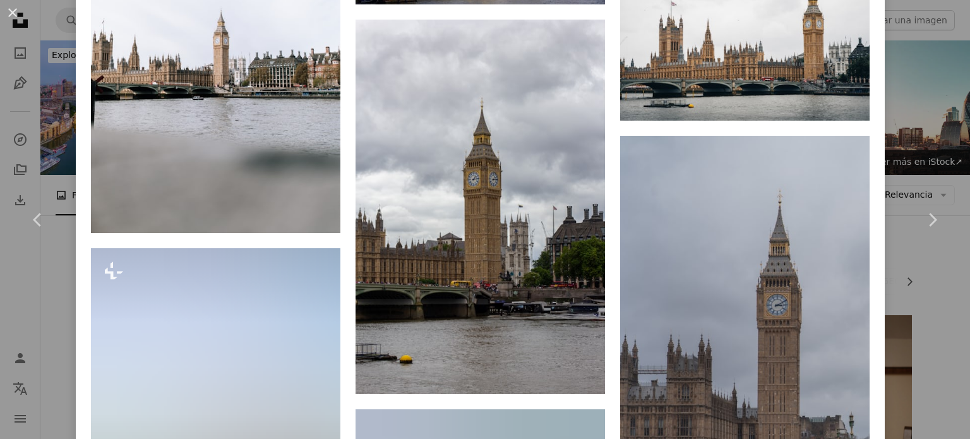
scroll to position [2590, 0]
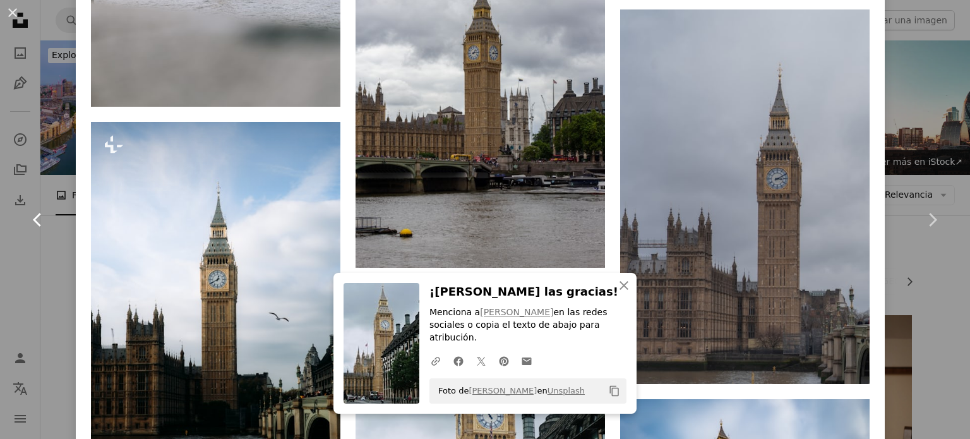
click at [58, 214] on link "Chevron left" at bounding box center [38, 219] width 76 height 121
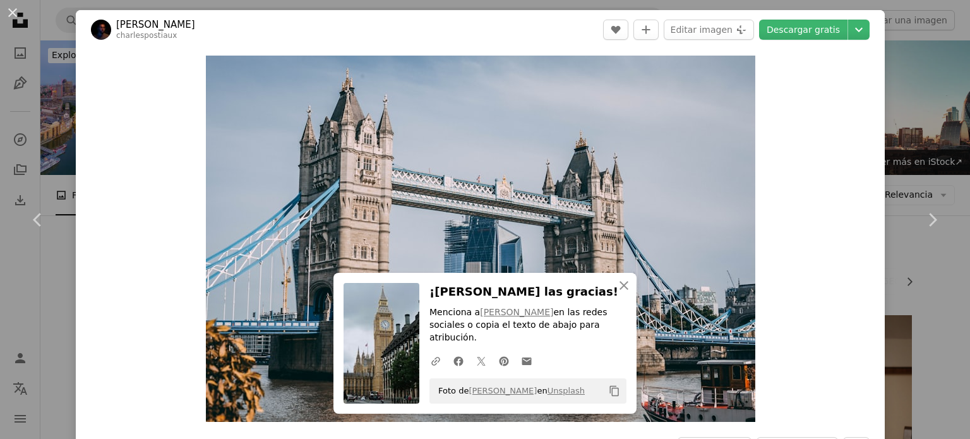
click at [899, 30] on div "An X shape Chevron left Chevron right An X shape Cerrar ¡Dale las gracias! Menc…" at bounding box center [485, 219] width 970 height 439
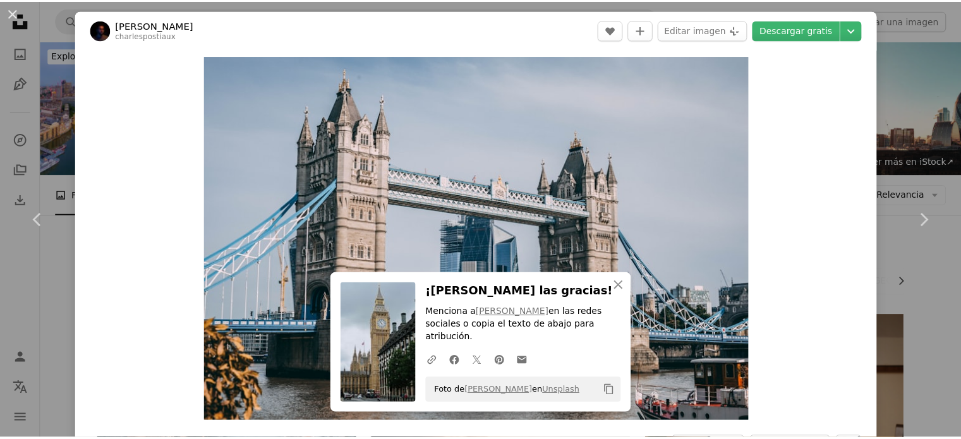
scroll to position [379, 0]
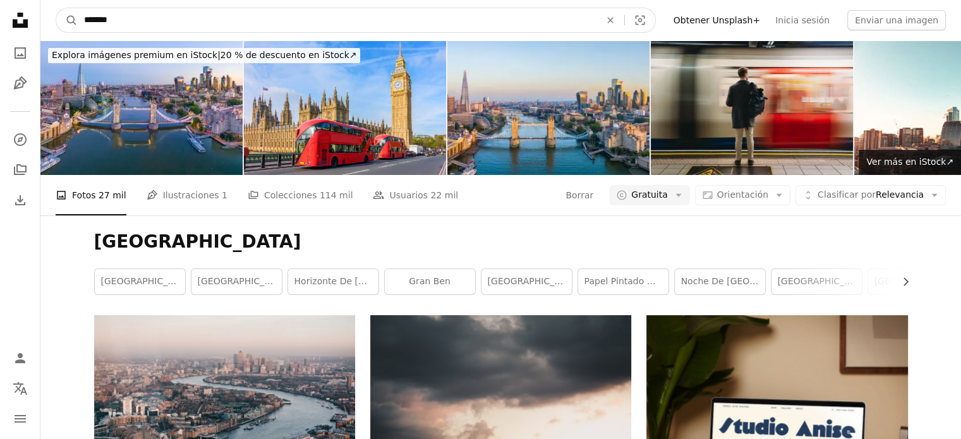
drag, startPoint x: 237, startPoint y: 30, endPoint x: 0, endPoint y: 28, distance: 237.5
type input "*********"
click at [56, 8] on button "A magnifying glass" at bounding box center [66, 20] width 21 height 24
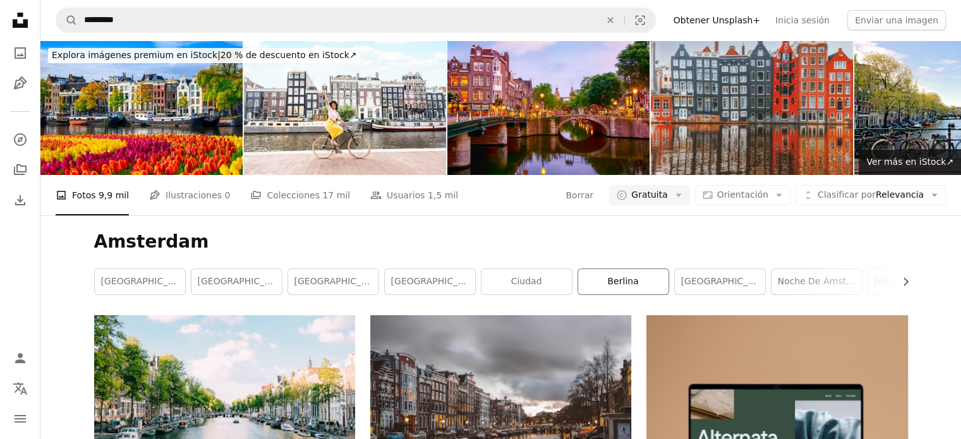
scroll to position [189, 0]
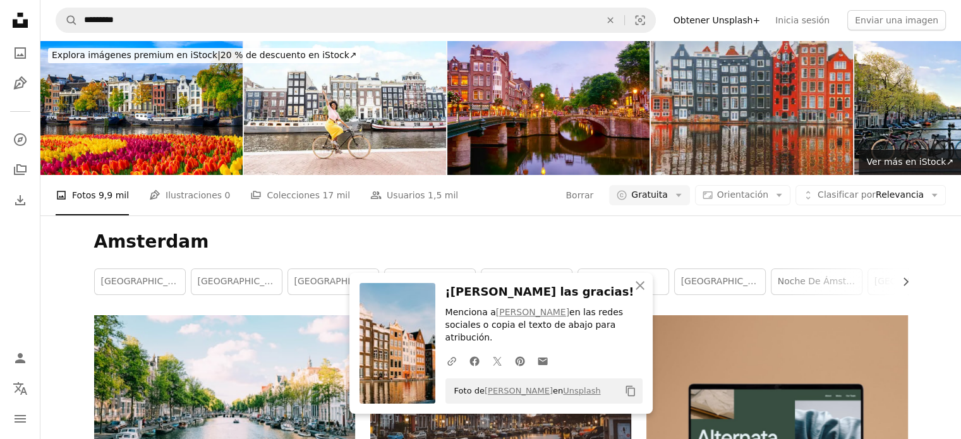
drag, startPoint x: 928, startPoint y: 186, endPoint x: 890, endPoint y: 192, distance: 38.3
click at [639, 290] on icon "button" at bounding box center [639, 285] width 9 height 9
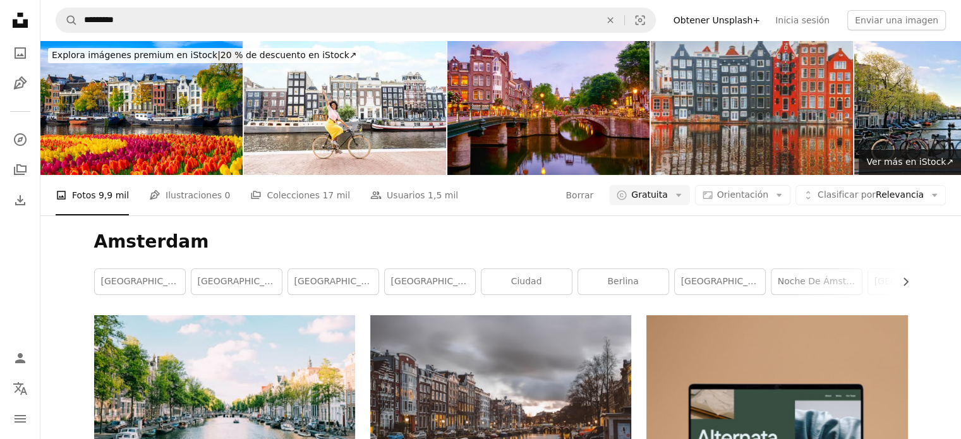
scroll to position [1326, 0]
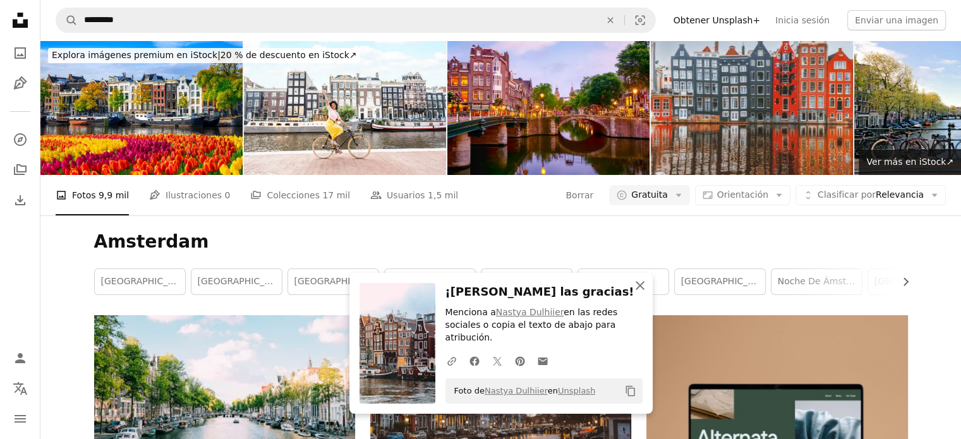
drag, startPoint x: 638, startPoint y: 304, endPoint x: 623, endPoint y: 308, distance: 14.9
click at [637, 293] on icon "An X shape" at bounding box center [639, 285] width 15 height 15
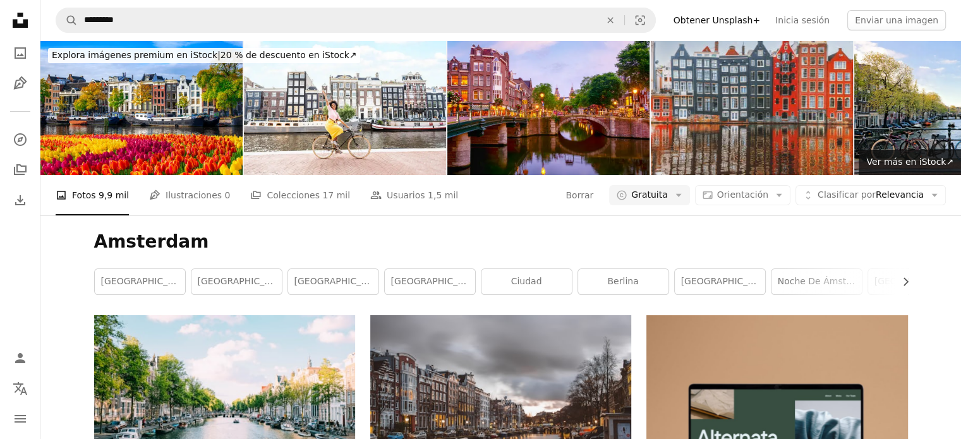
scroll to position [1875, 0]
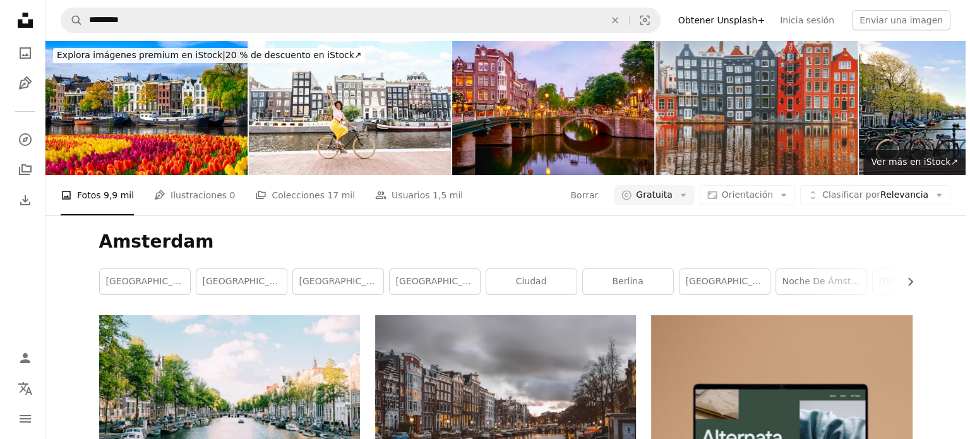
scroll to position [4085, 0]
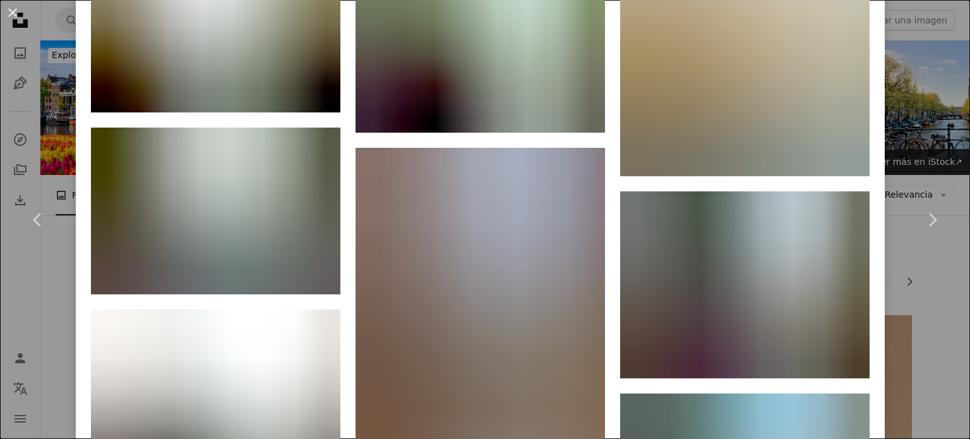
scroll to position [3790, 0]
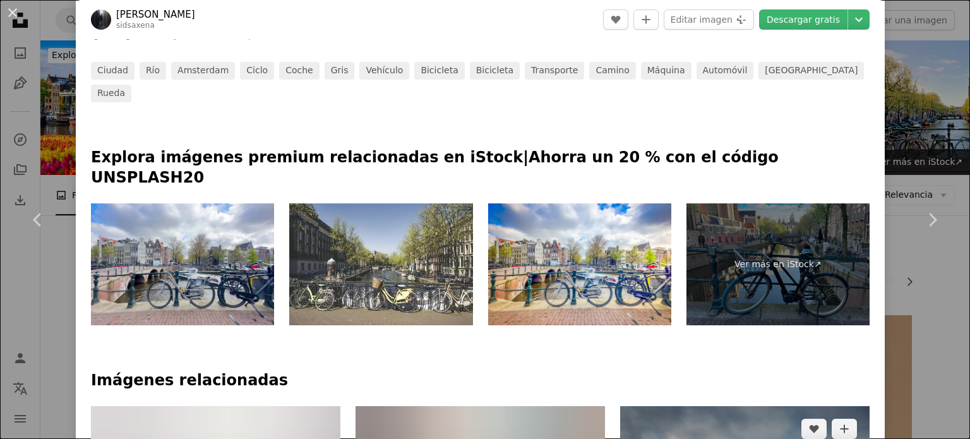
scroll to position [758, 0]
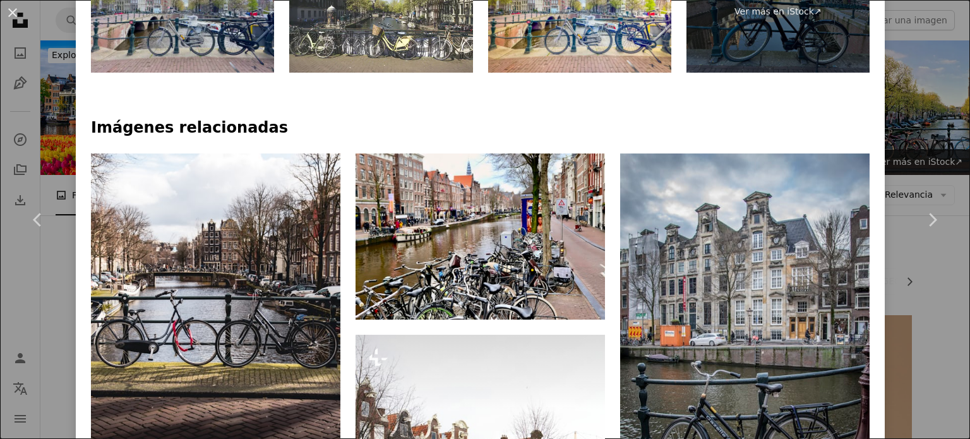
drag, startPoint x: 969, startPoint y: 92, endPoint x: 969, endPoint y: 50, distance: 41.7
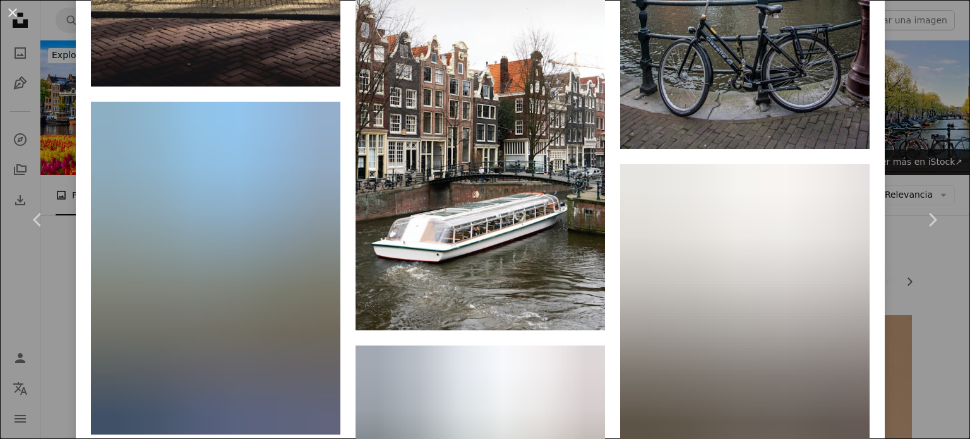
scroll to position [1200, 0]
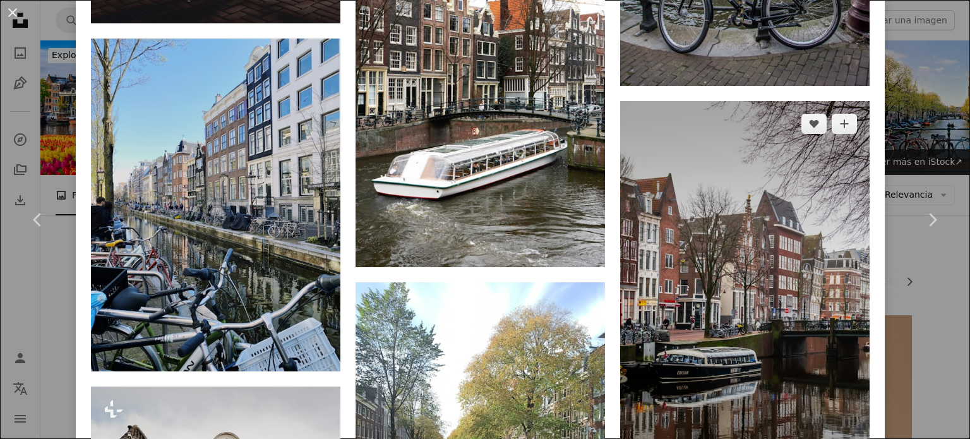
click at [734, 121] on img at bounding box center [744, 288] width 249 height 375
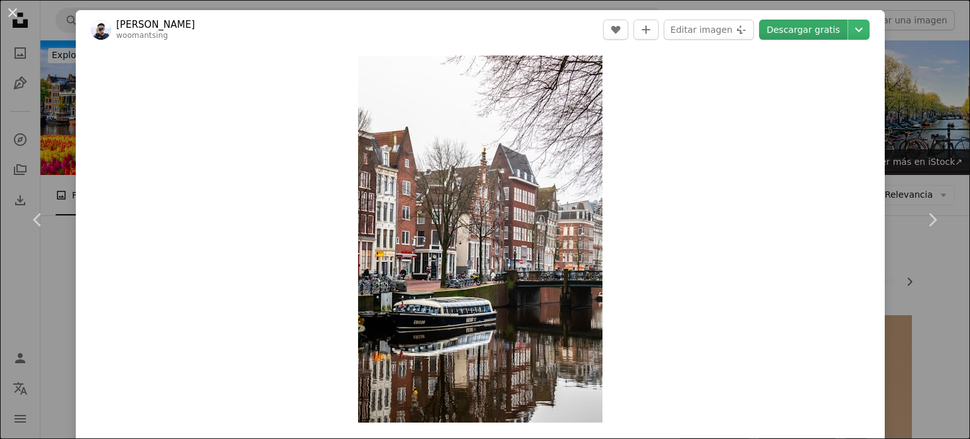
click at [781, 32] on link "Descargar gratis" at bounding box center [803, 30] width 88 height 20
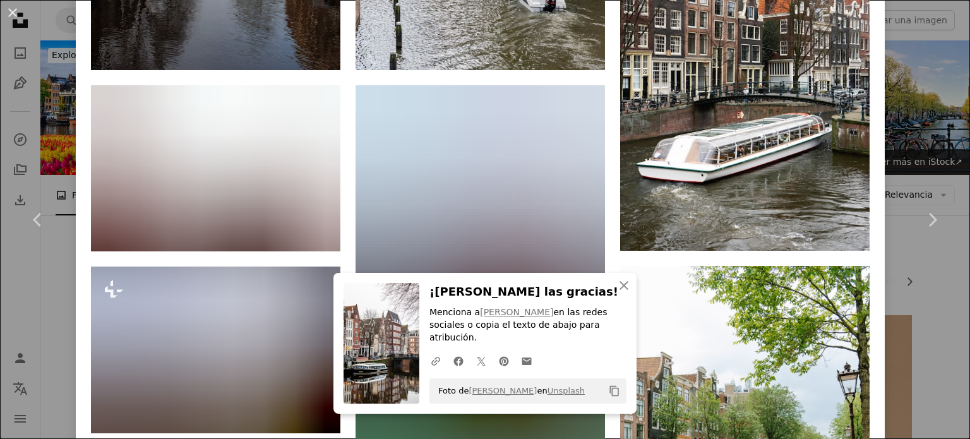
scroll to position [1390, 0]
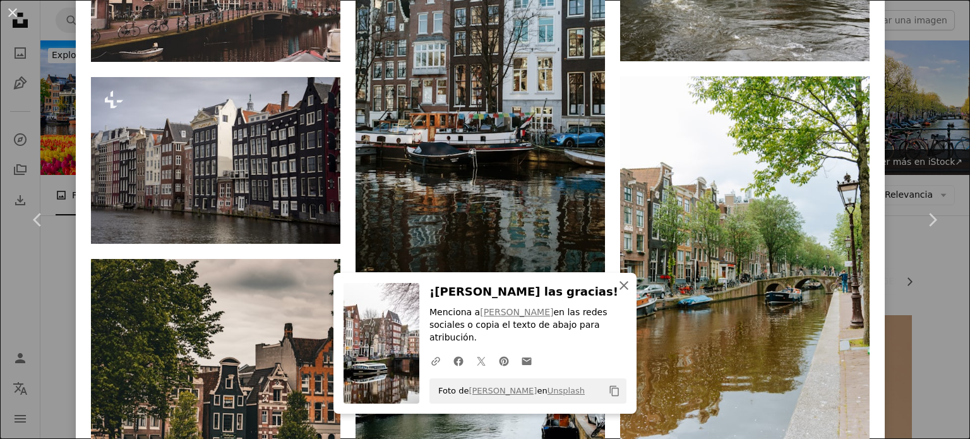
click at [623, 293] on icon "An X shape" at bounding box center [623, 285] width 15 height 15
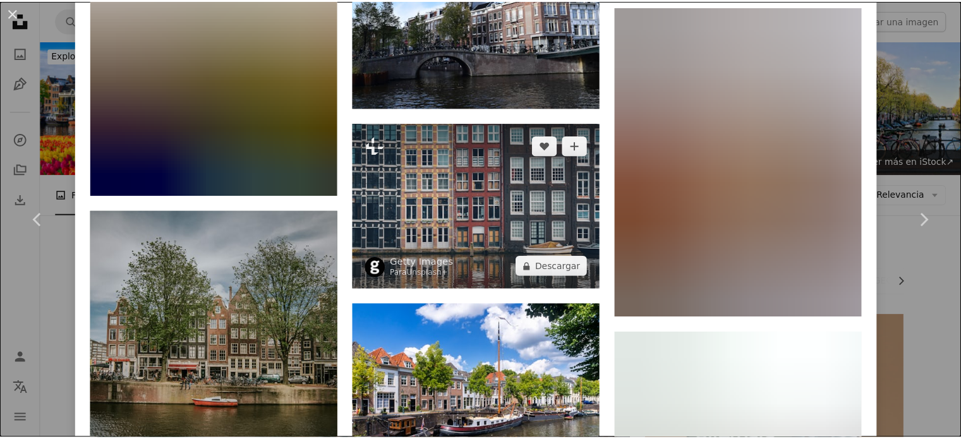
scroll to position [4232, 0]
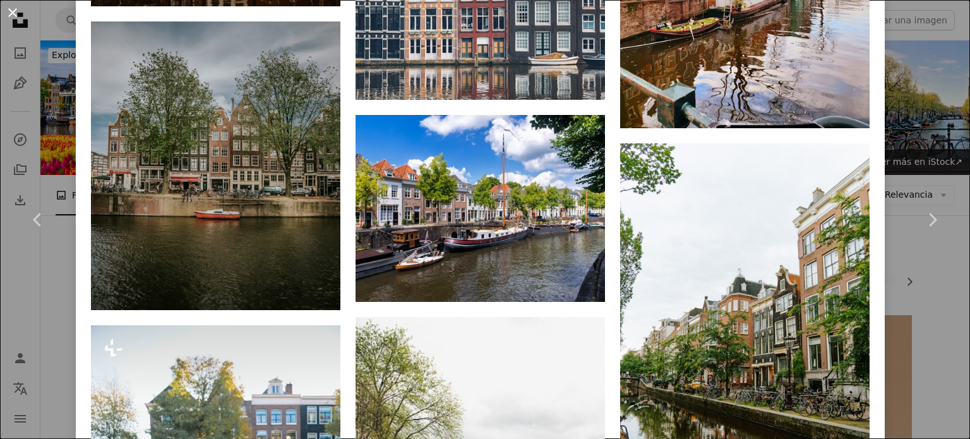
click at [13, 9] on button "An X shape" at bounding box center [12, 12] width 15 height 15
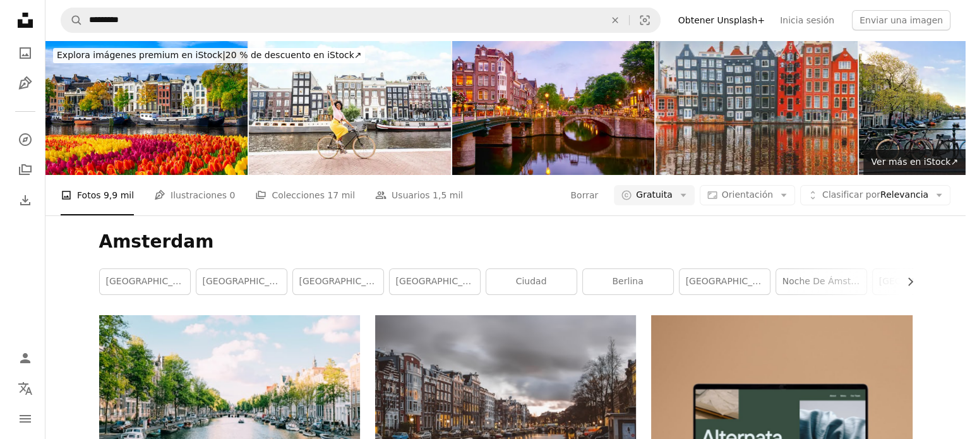
scroll to position [287, 0]
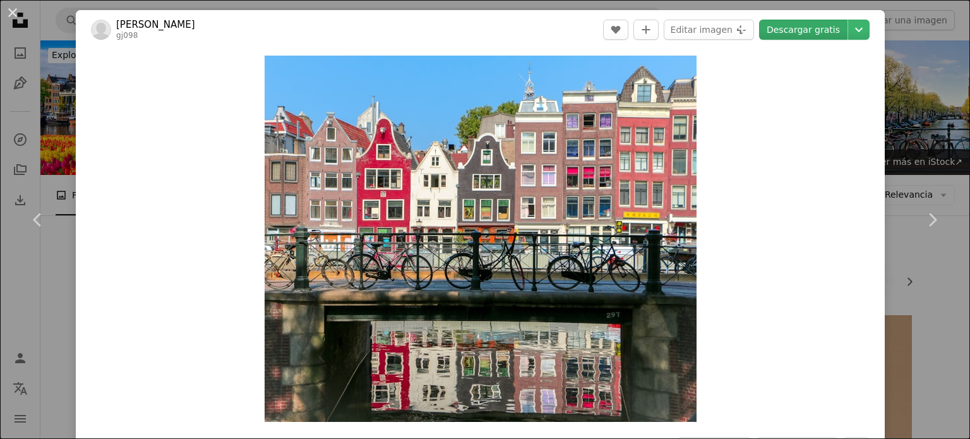
click at [774, 25] on link "Descargar gratis" at bounding box center [803, 30] width 88 height 20
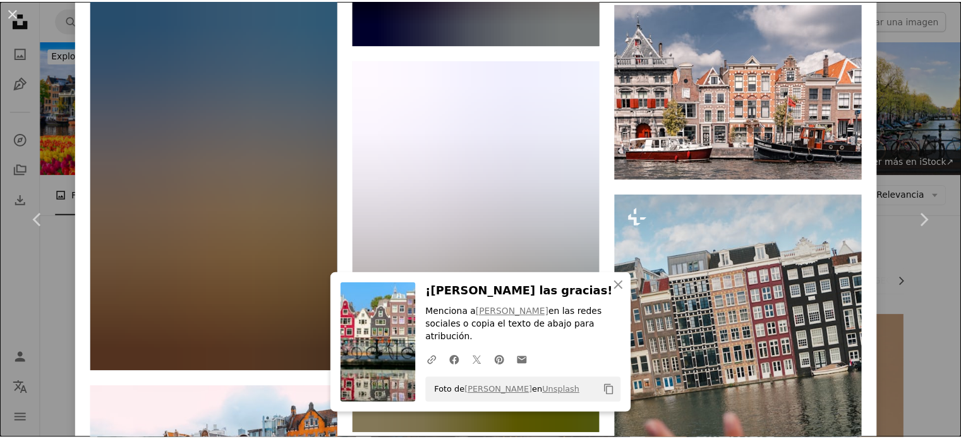
scroll to position [3600, 0]
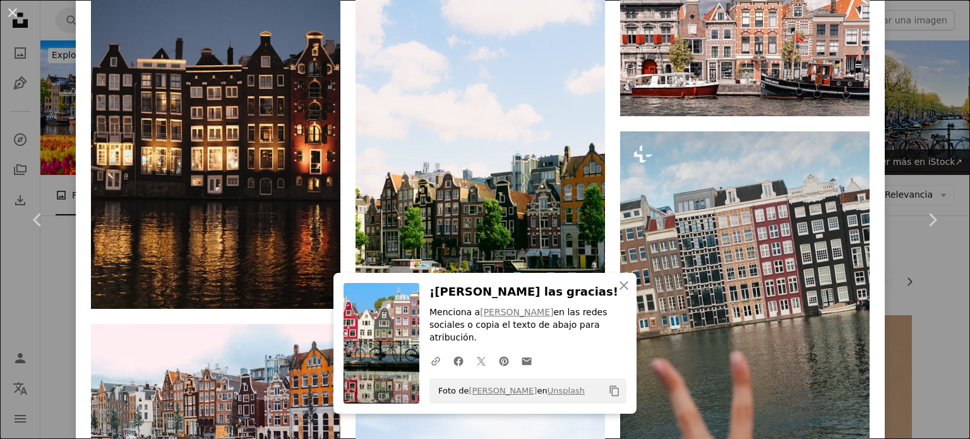
click at [42, 90] on div "An X shape Chevron left Chevron right An X shape Cerrar ¡Dale las gracias! Menc…" at bounding box center [485, 219] width 970 height 439
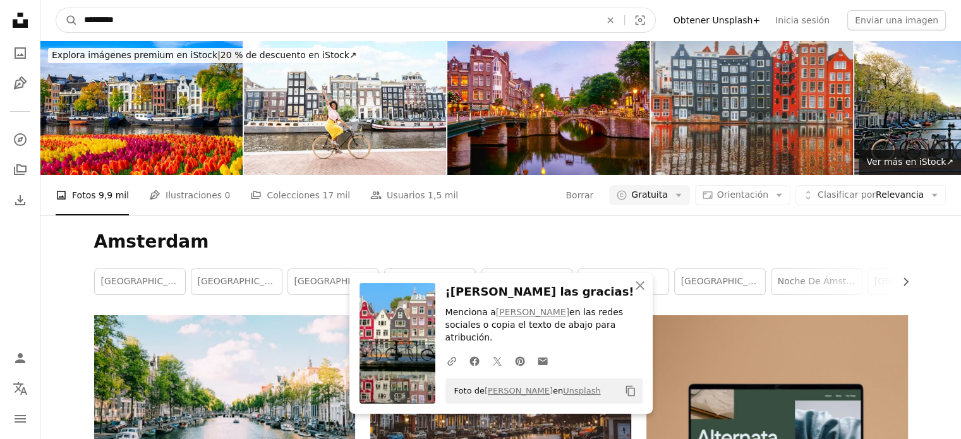
drag, startPoint x: 150, startPoint y: 20, endPoint x: 34, endPoint y: 16, distance: 115.6
type input "******"
click at [56, 8] on button "A magnifying glass" at bounding box center [66, 20] width 21 height 24
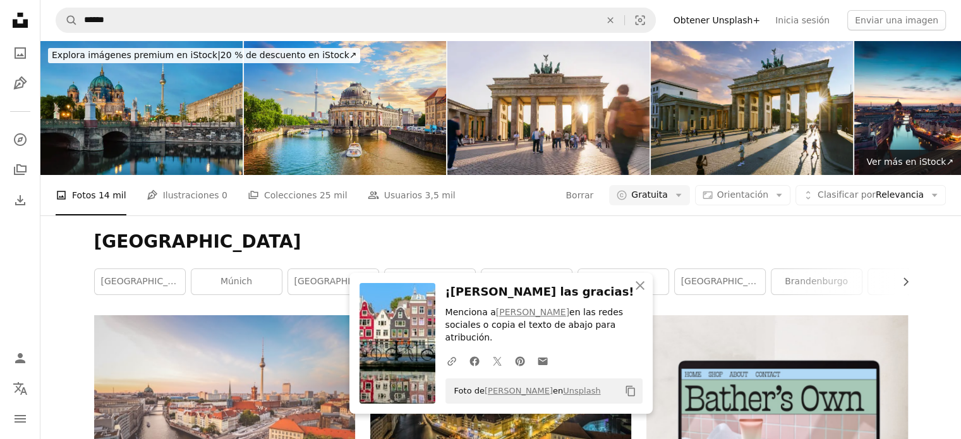
scroll to position [189, 0]
click at [646, 293] on icon "An X shape" at bounding box center [639, 285] width 15 height 15
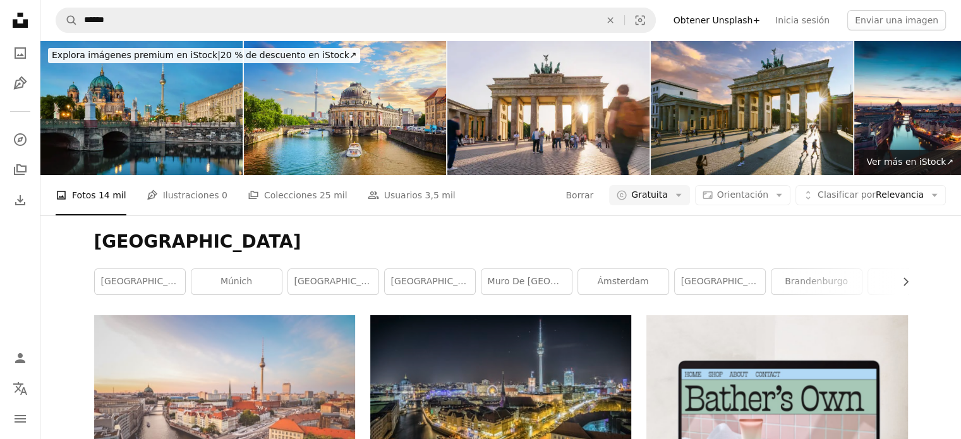
scroll to position [316, 0]
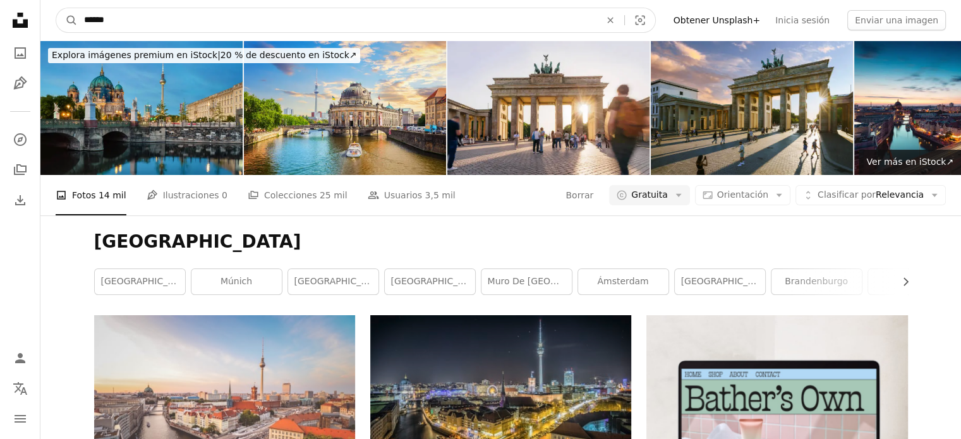
click at [242, 23] on input "******" at bounding box center [337, 20] width 519 height 24
type input "**********"
click button "A magnifying glass" at bounding box center [66, 20] width 21 height 24
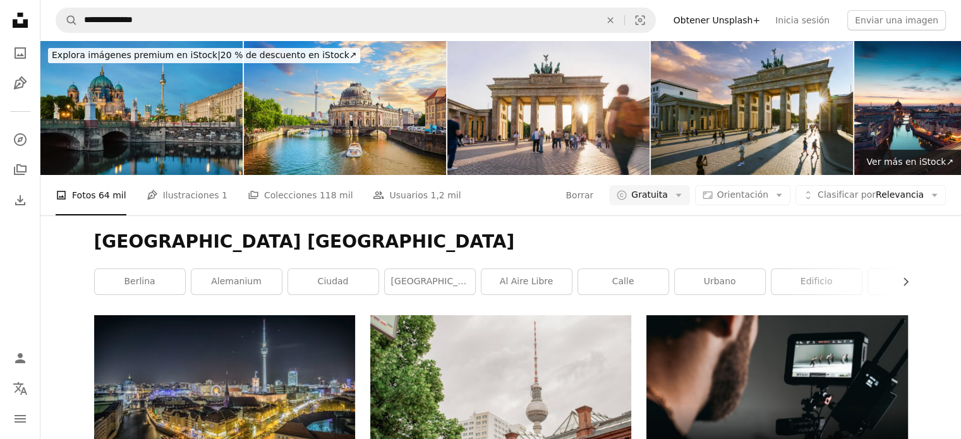
scroll to position [1832, 0]
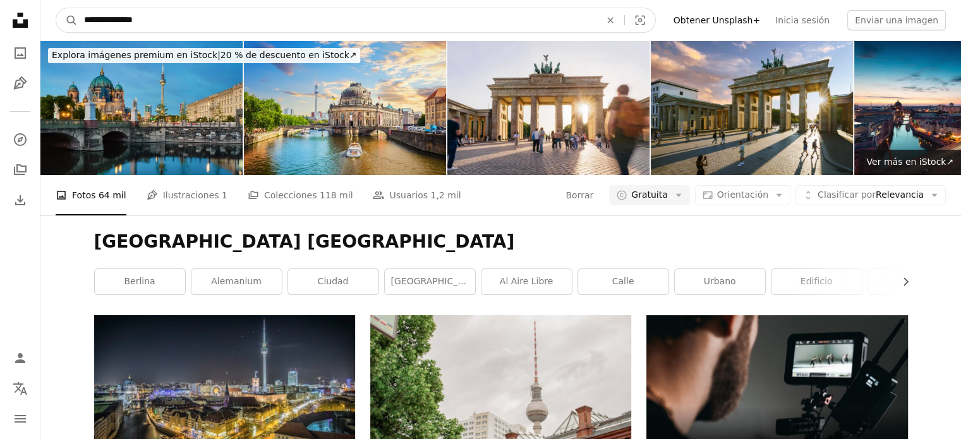
drag, startPoint x: 157, startPoint y: 20, endPoint x: 109, endPoint y: 21, distance: 48.7
click at [109, 21] on input "**********" at bounding box center [337, 20] width 519 height 24
type input "**********"
click at [56, 8] on button "A magnifying glass" at bounding box center [66, 20] width 21 height 24
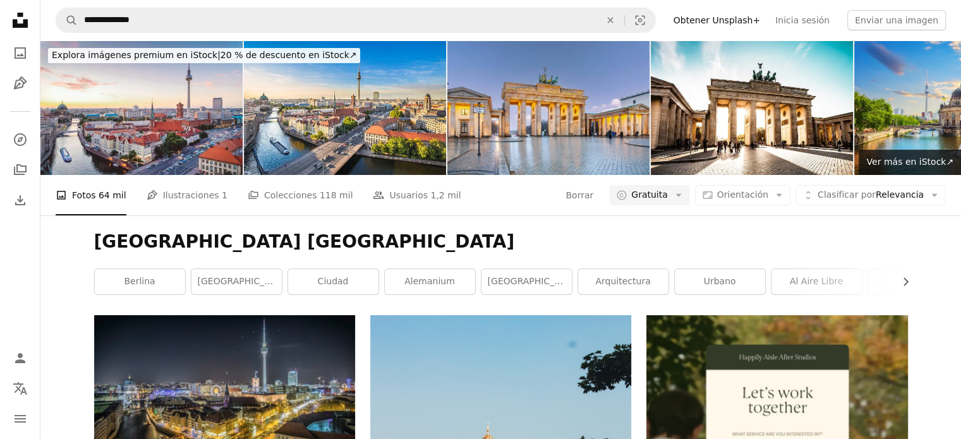
scroll to position [1900, 0]
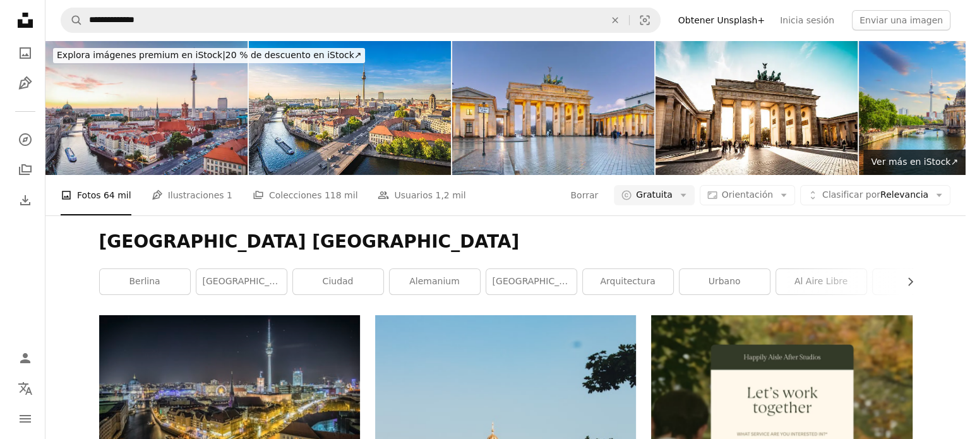
scroll to position [3605, 0]
